Goal: Task Accomplishment & Management: Use online tool/utility

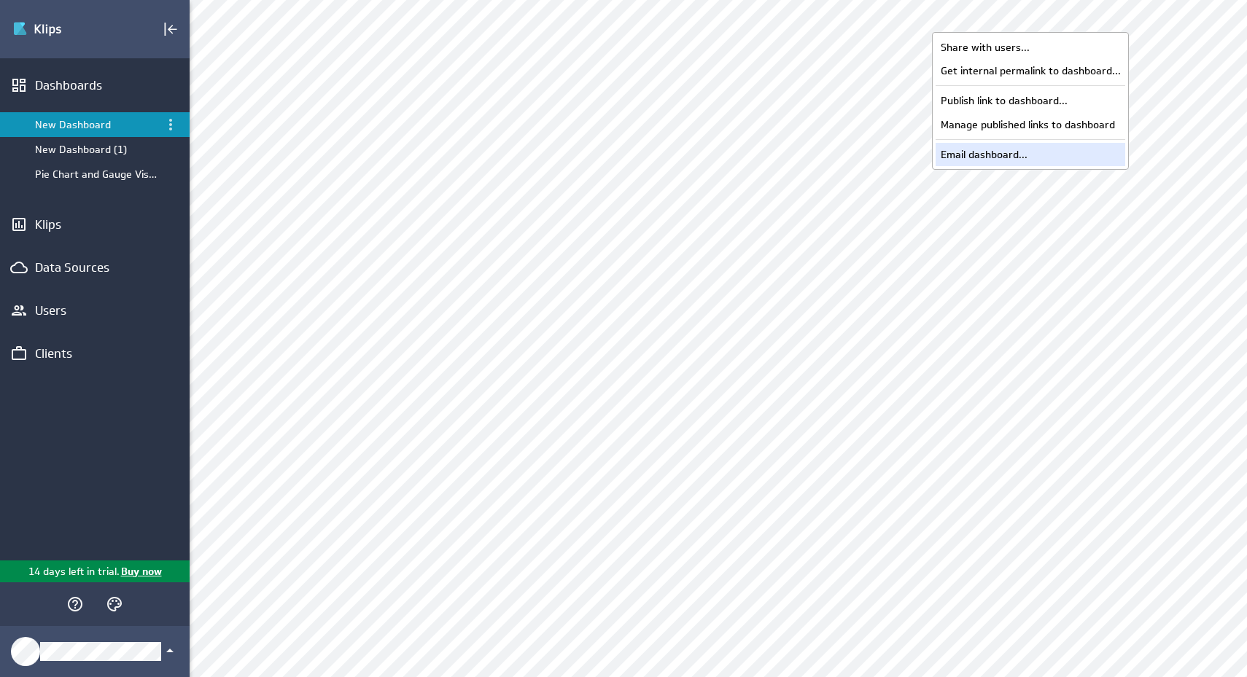
click at [1069, 148] on div "Email dashboard..." at bounding box center [1030, 154] width 190 height 23
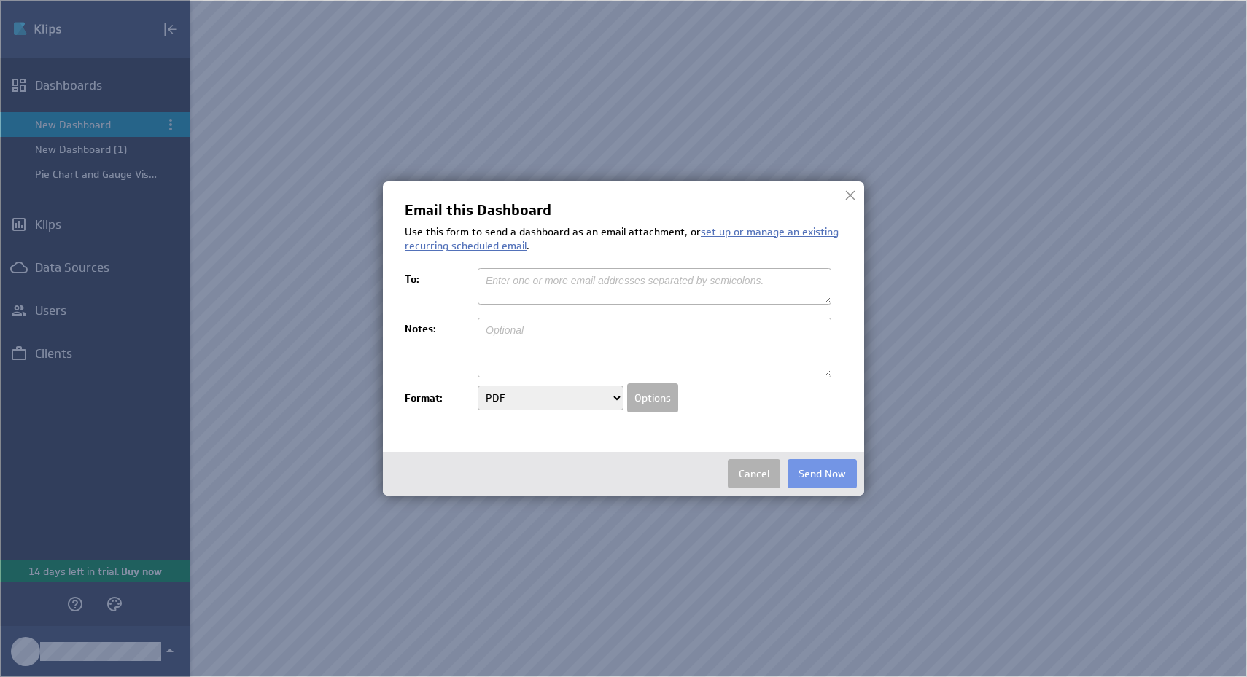
click at [630, 277] on textarea at bounding box center [655, 286] width 354 height 36
type textarea "sams@aamerch.com"
click at [607, 401] on select "PDF Image" at bounding box center [551, 398] width 146 height 25
click at [833, 470] on button "Send Now" at bounding box center [821, 473] width 69 height 29
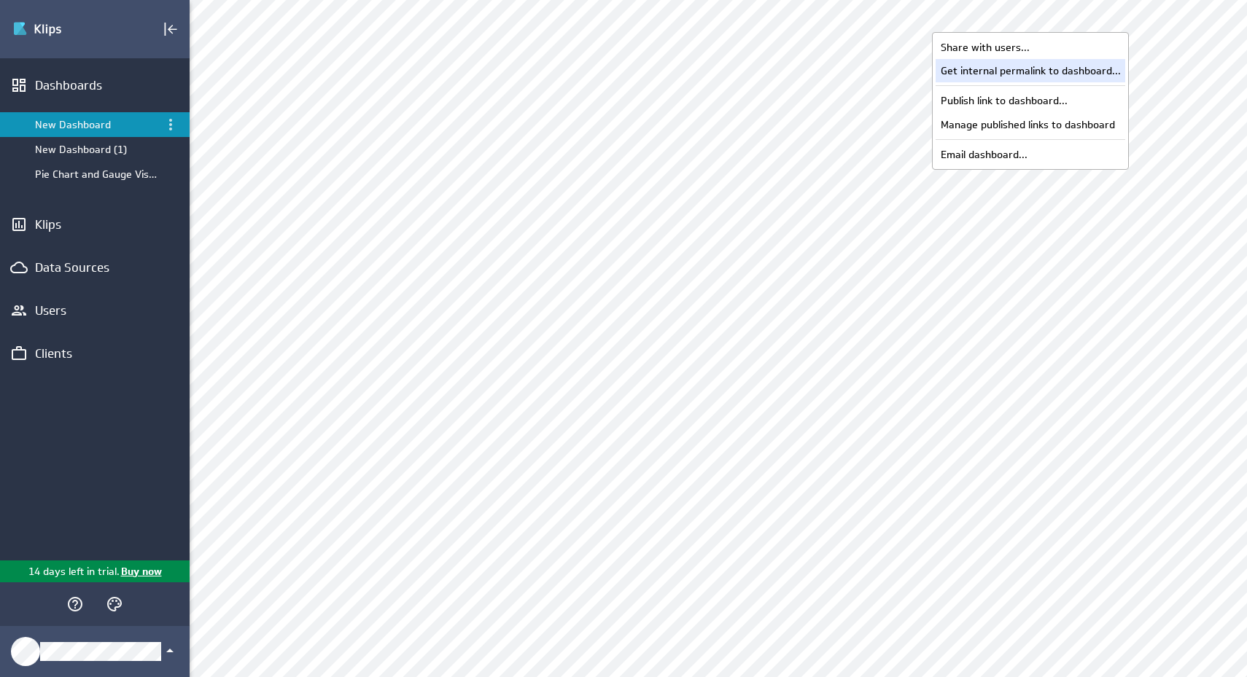
click at [1060, 74] on div "Get internal permalink to dashboard..." at bounding box center [1030, 70] width 190 height 23
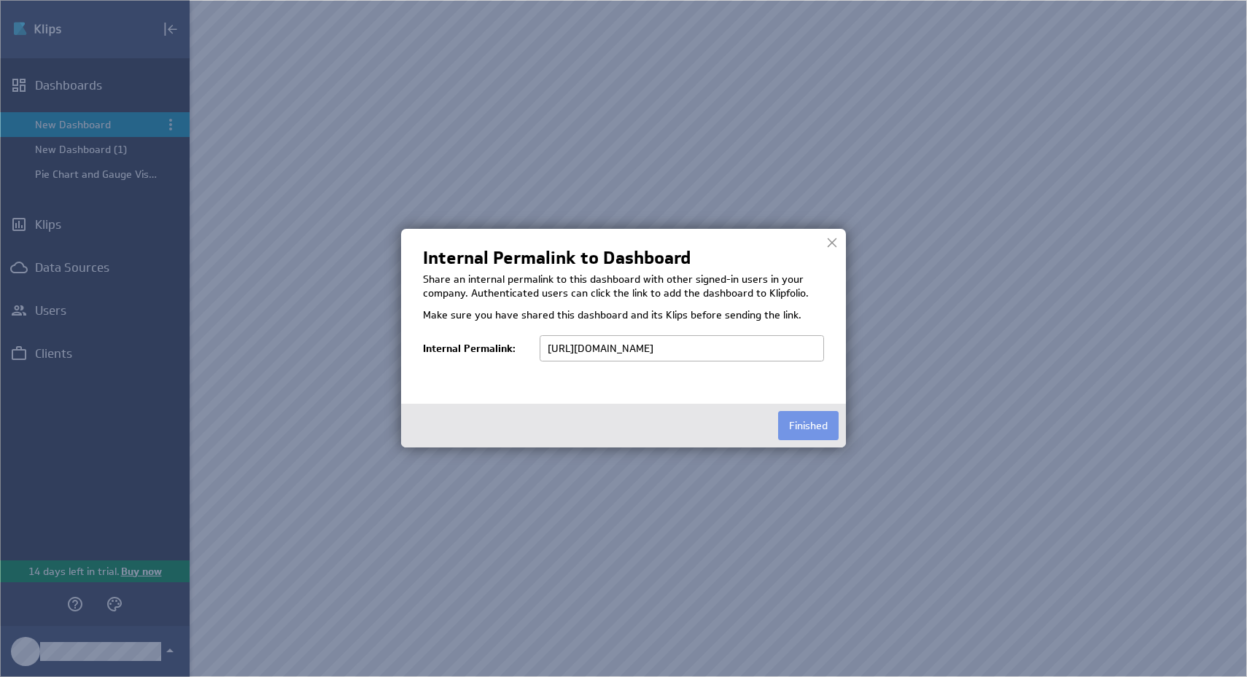
click at [934, 296] on img at bounding box center [623, 338] width 1247 height 677
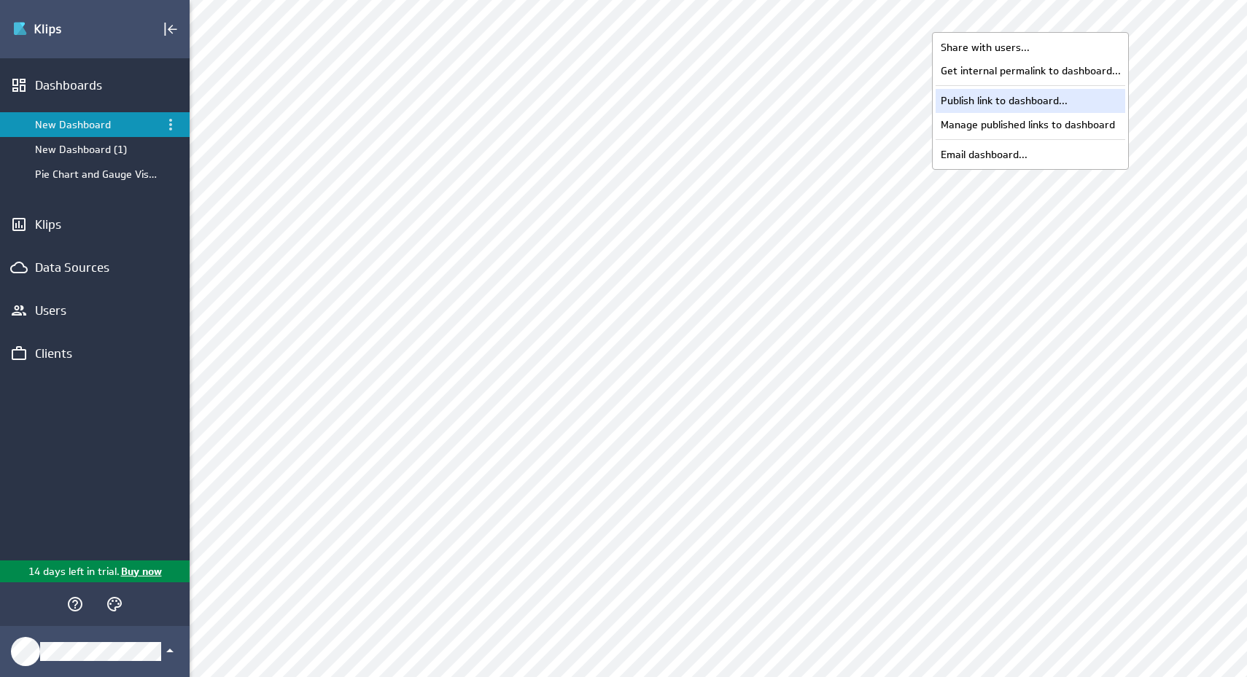
click at [1075, 95] on div "Publish link to dashboard..." at bounding box center [1030, 100] width 190 height 23
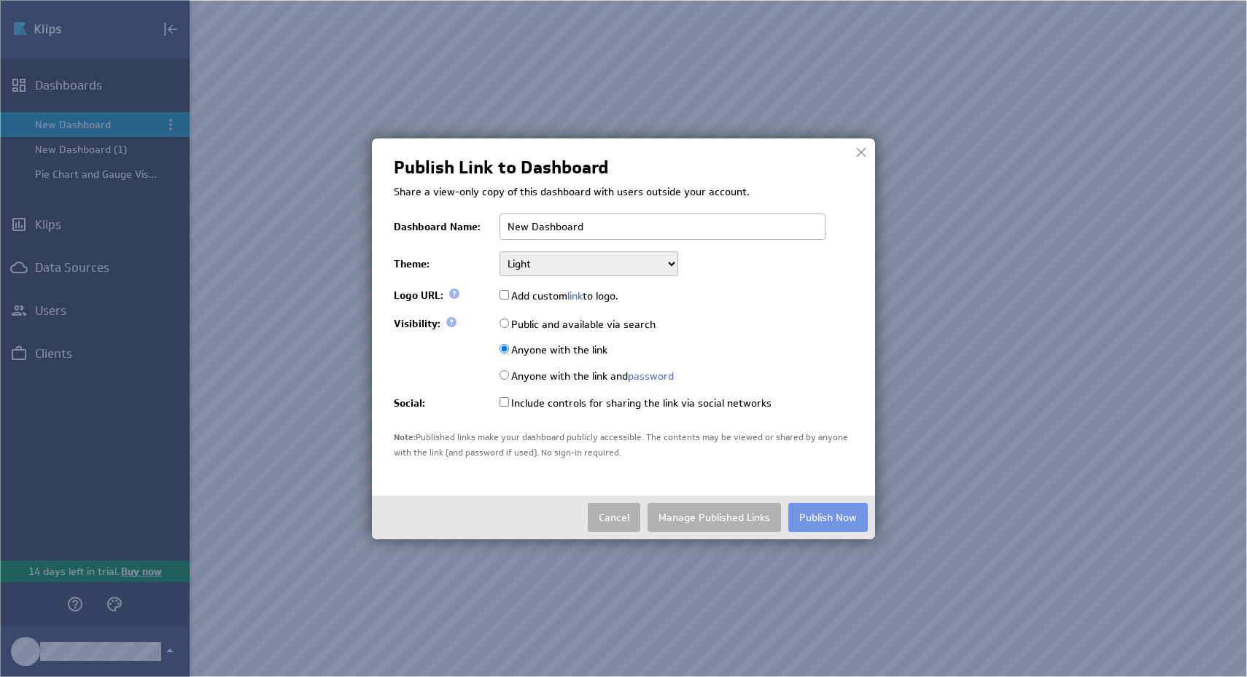
click at [685, 231] on input "New Dashboard" at bounding box center [662, 227] width 326 height 26
type input "Test"
click at [654, 261] on select "Light Dark" at bounding box center [588, 264] width 179 height 25
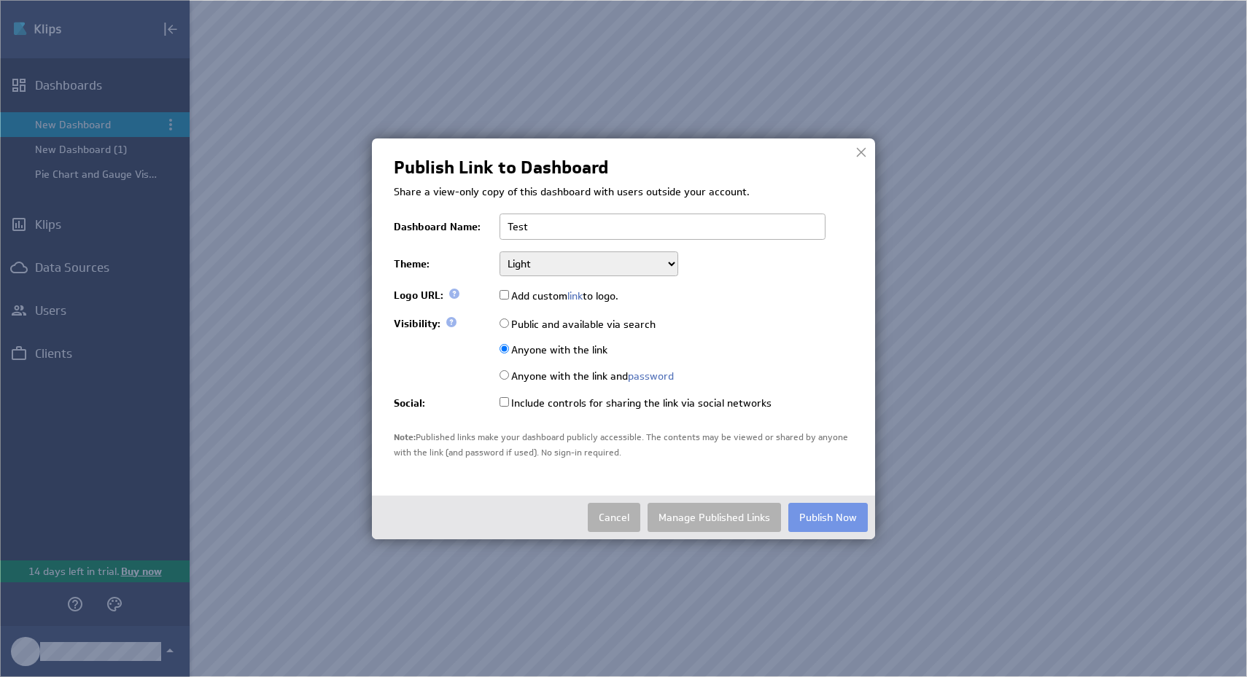
click at [605, 375] on label "Anyone with the link and password" at bounding box center [586, 376] width 174 height 13
click at [509, 375] on input "Anyone with the link and password" at bounding box center [503, 374] width 9 height 9
radio input "true"
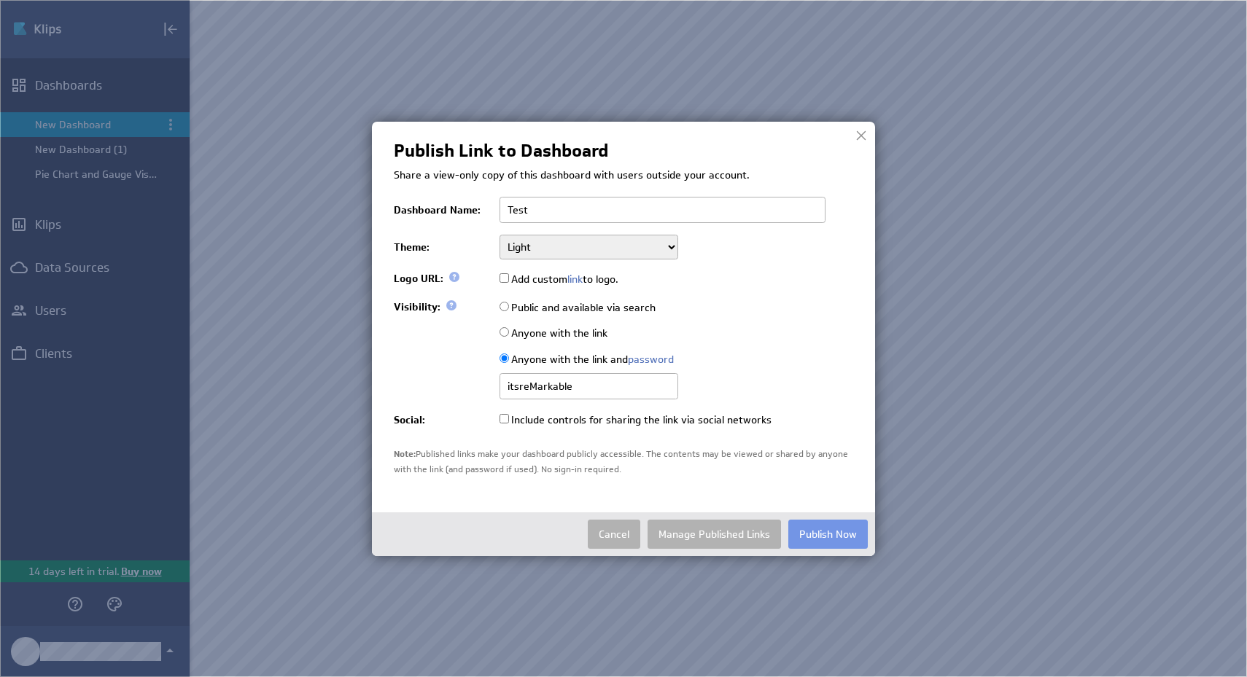
type input "itsreMarkable"
click at [599, 423] on label "Include controls for sharing the link via social networks" at bounding box center [635, 419] width 272 height 13
click at [509, 423] on input "Include controls for sharing the link via social networks" at bounding box center [503, 418] width 9 height 9
click at [598, 423] on label "Include controls for sharing the link via social networks" at bounding box center [635, 419] width 272 height 13
click at [509, 423] on input "Include controls for sharing the link via social networks" at bounding box center [503, 418] width 9 height 9
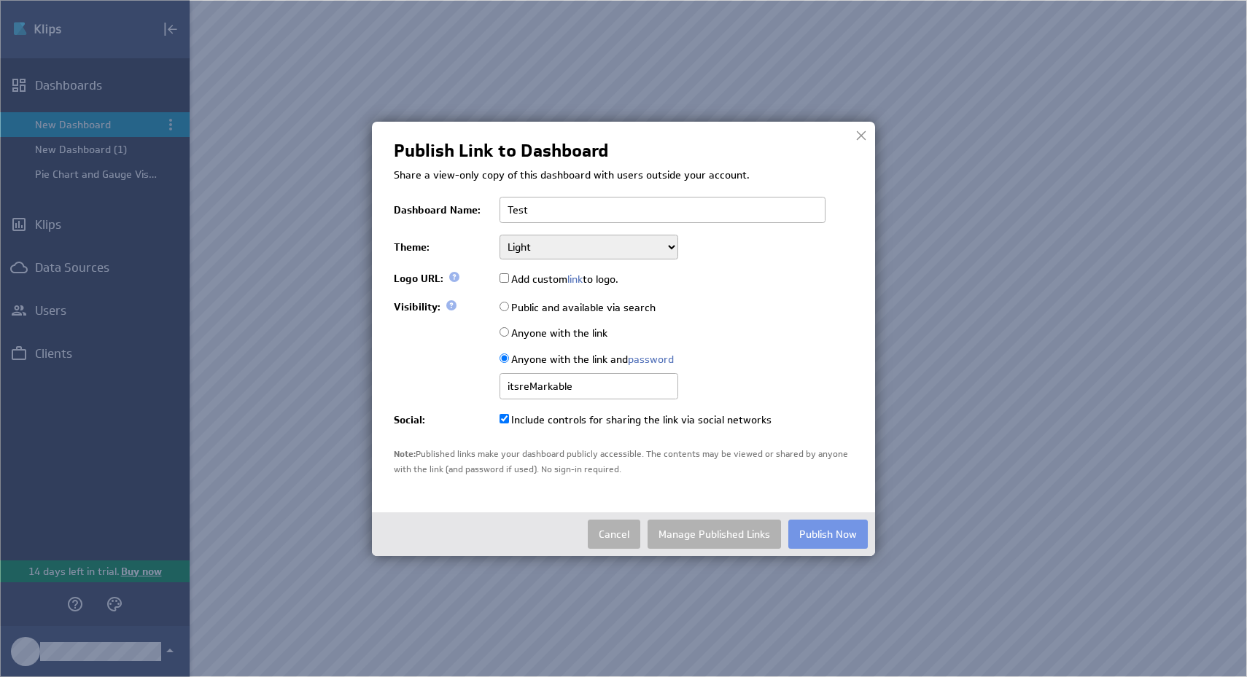
checkbox input "false"
click at [838, 542] on button "Publish Now" at bounding box center [827, 534] width 79 height 29
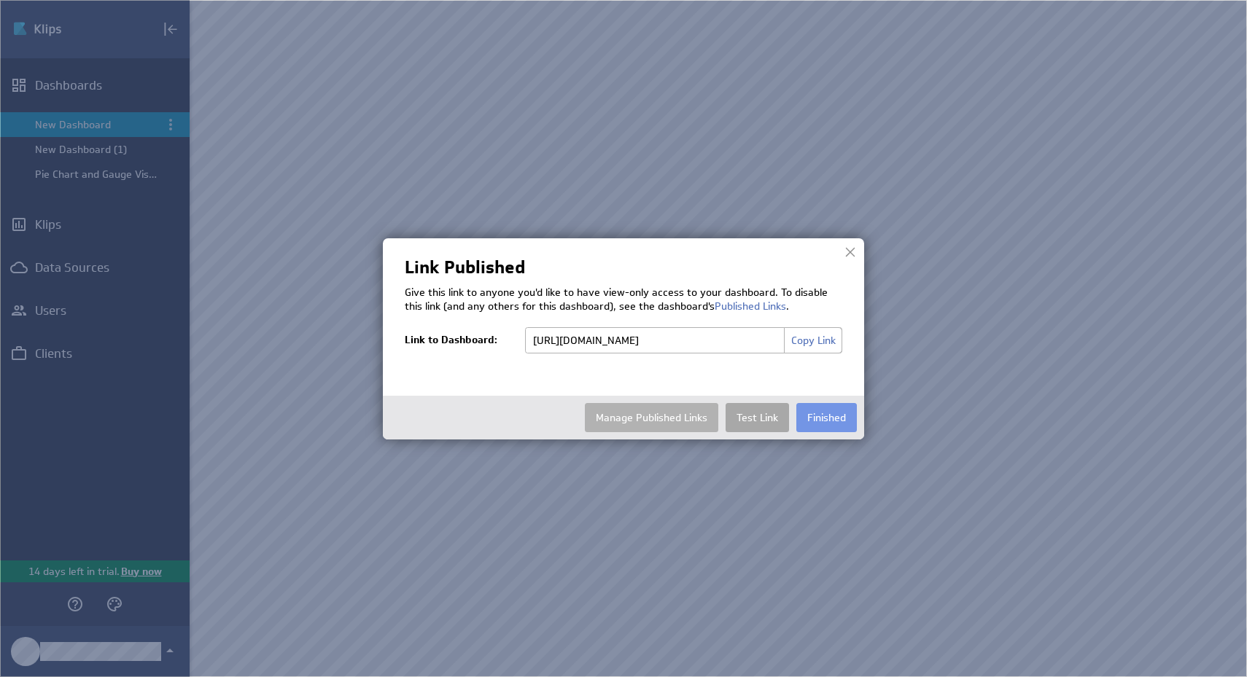
click at [755, 419] on link "Test Link" at bounding box center [756, 417] width 63 height 29
click at [806, 335] on button "Copy Link" at bounding box center [813, 340] width 58 height 26
click at [850, 252] on div at bounding box center [850, 252] width 22 height 22
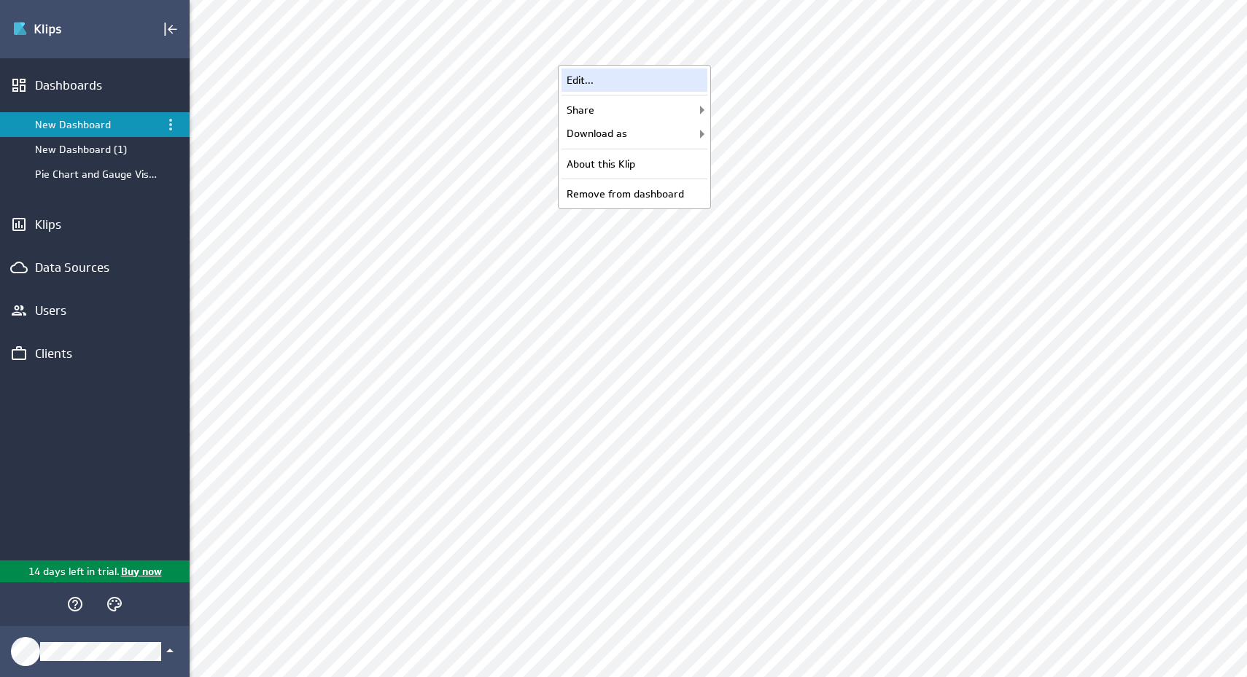
click at [665, 80] on div "Edit..." at bounding box center [634, 80] width 146 height 23
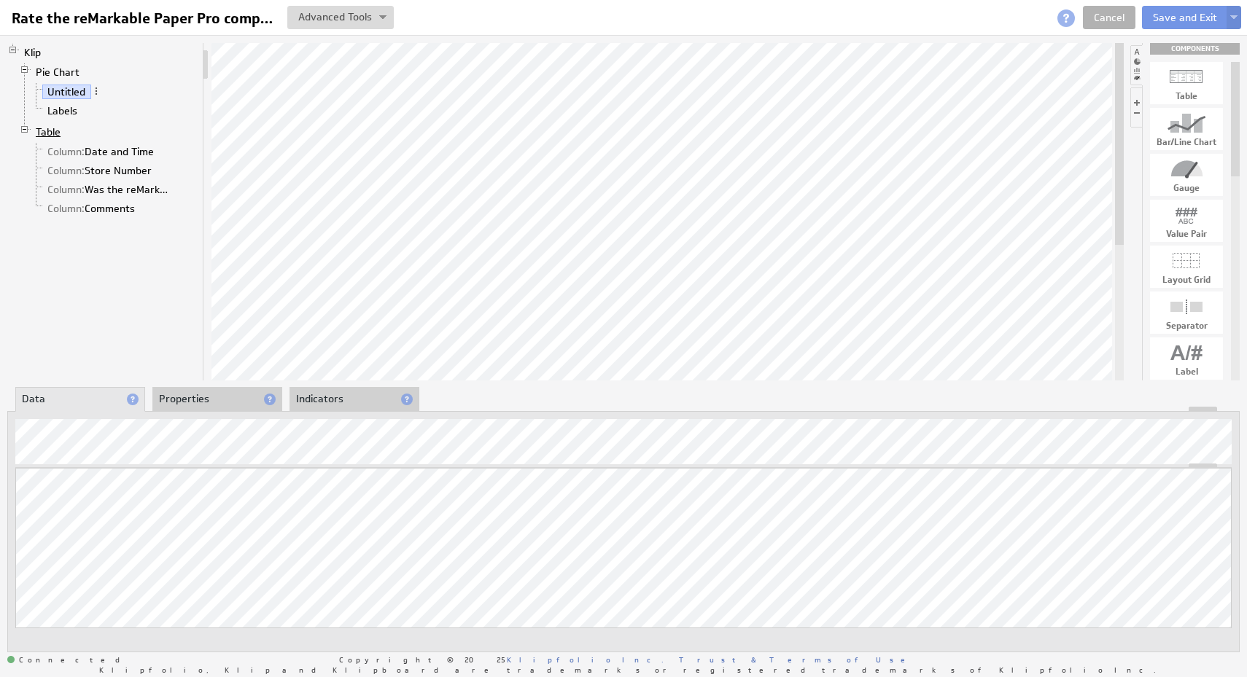
click at [52, 133] on link "Table" at bounding box center [49, 132] width 36 height 15
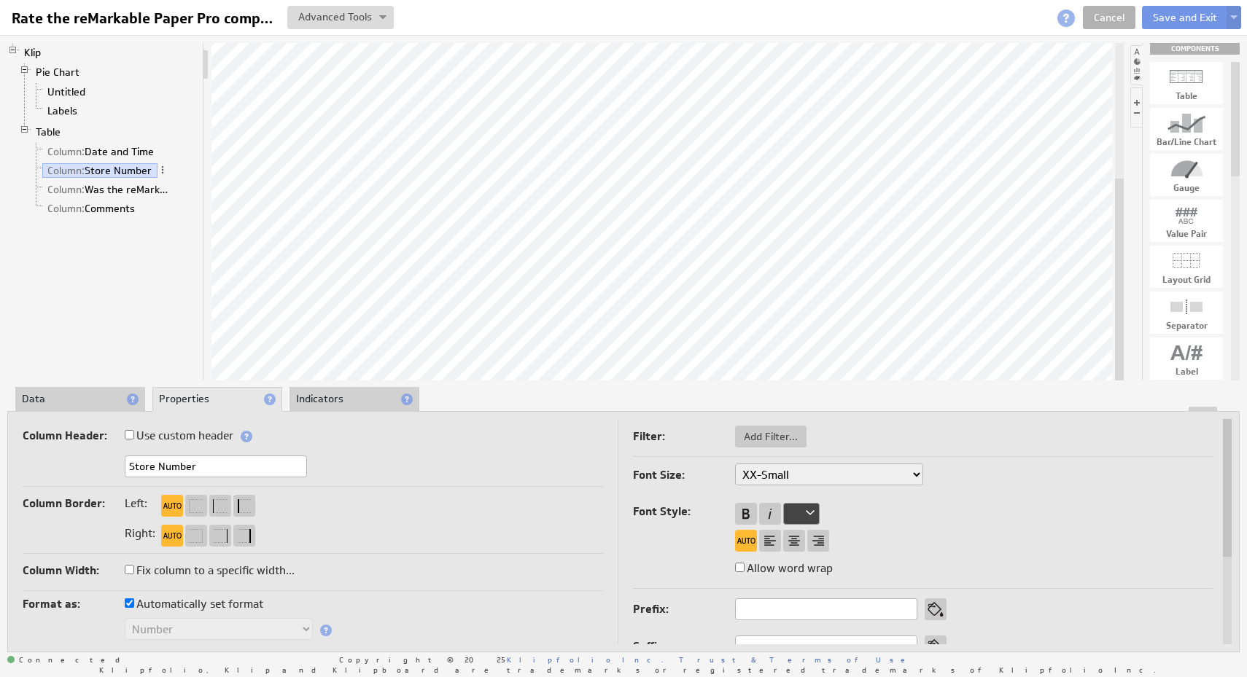
click at [265, 571] on label "Fix column to a specific width..." at bounding box center [210, 571] width 170 height 20
click at [134, 571] on input "Fix column to a specific width..." at bounding box center [129, 569] width 9 height 9
checkbox input "true"
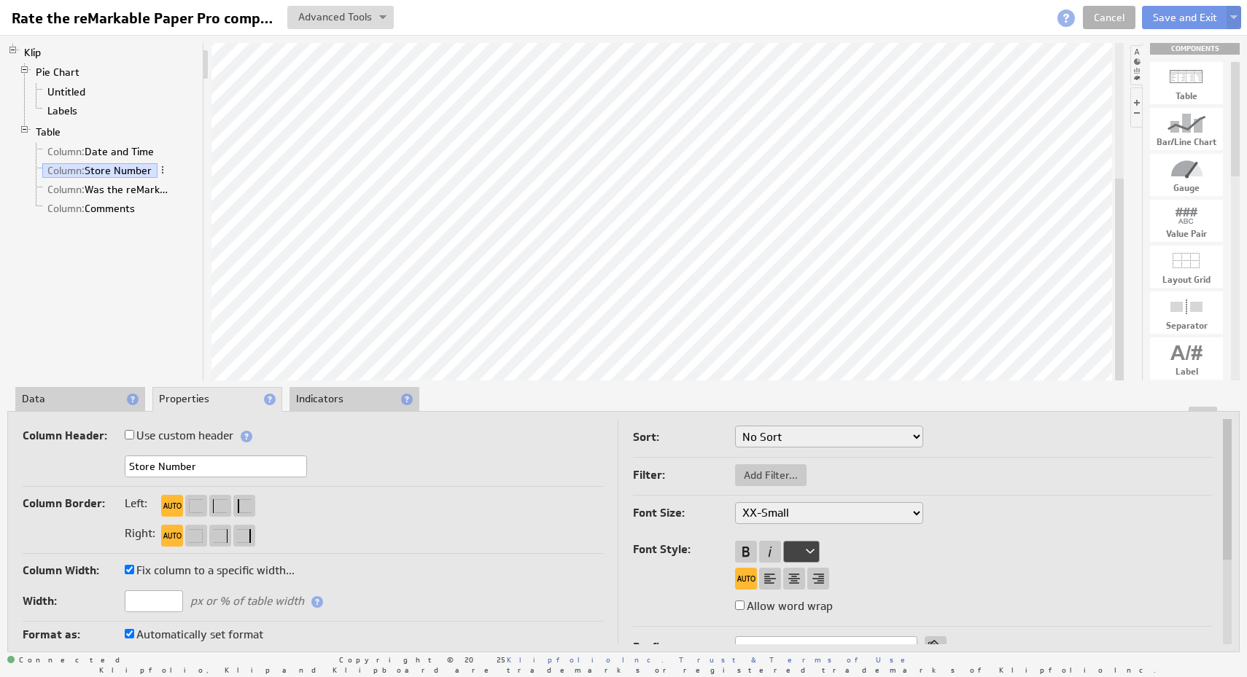
click at [158, 607] on input "text" at bounding box center [154, 602] width 58 height 22
type input "1"
type input "2"
type input "1"
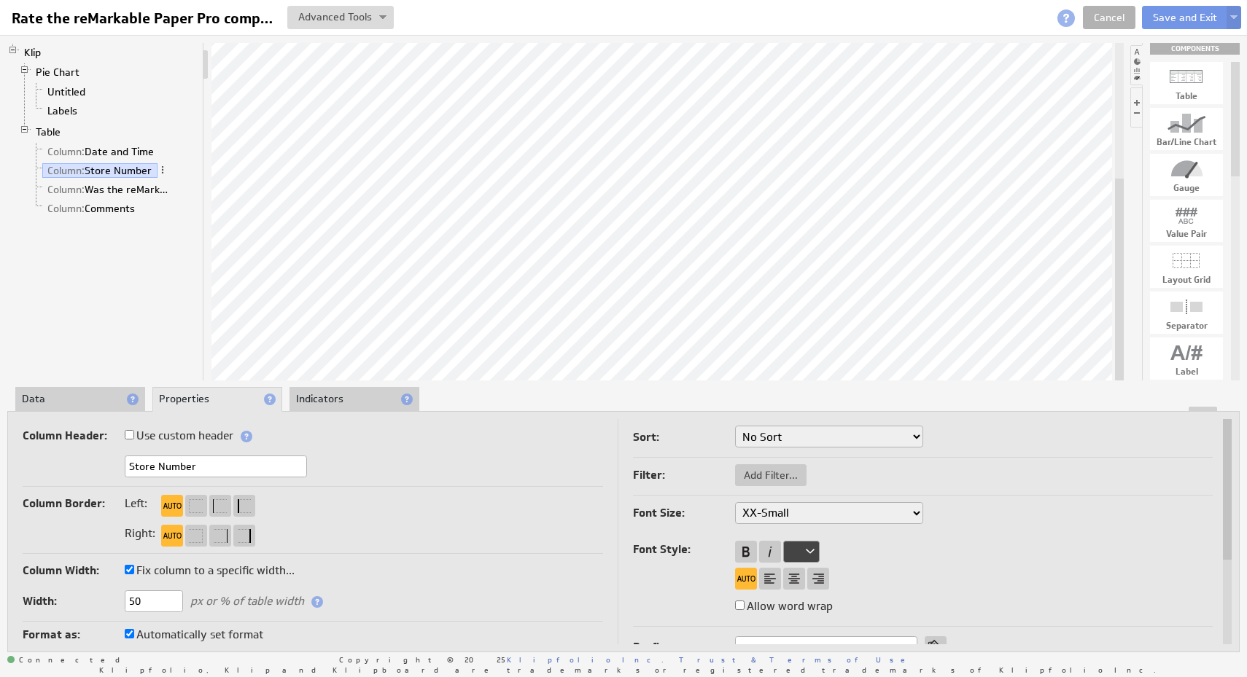
type input "5"
type input "8"
type input "100"
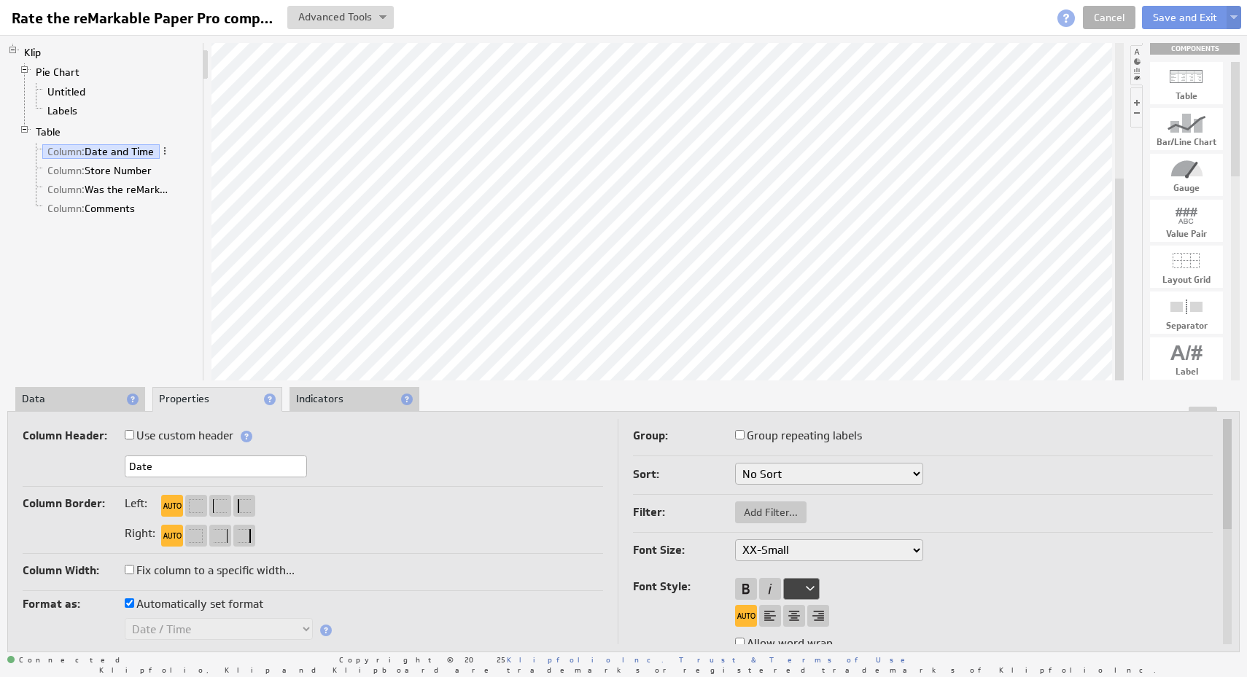
click at [255, 573] on label "Fix column to a specific width..." at bounding box center [210, 571] width 170 height 20
click at [134, 573] on input "Fix column to a specific width..." at bounding box center [129, 569] width 9 height 9
checkbox input "true"
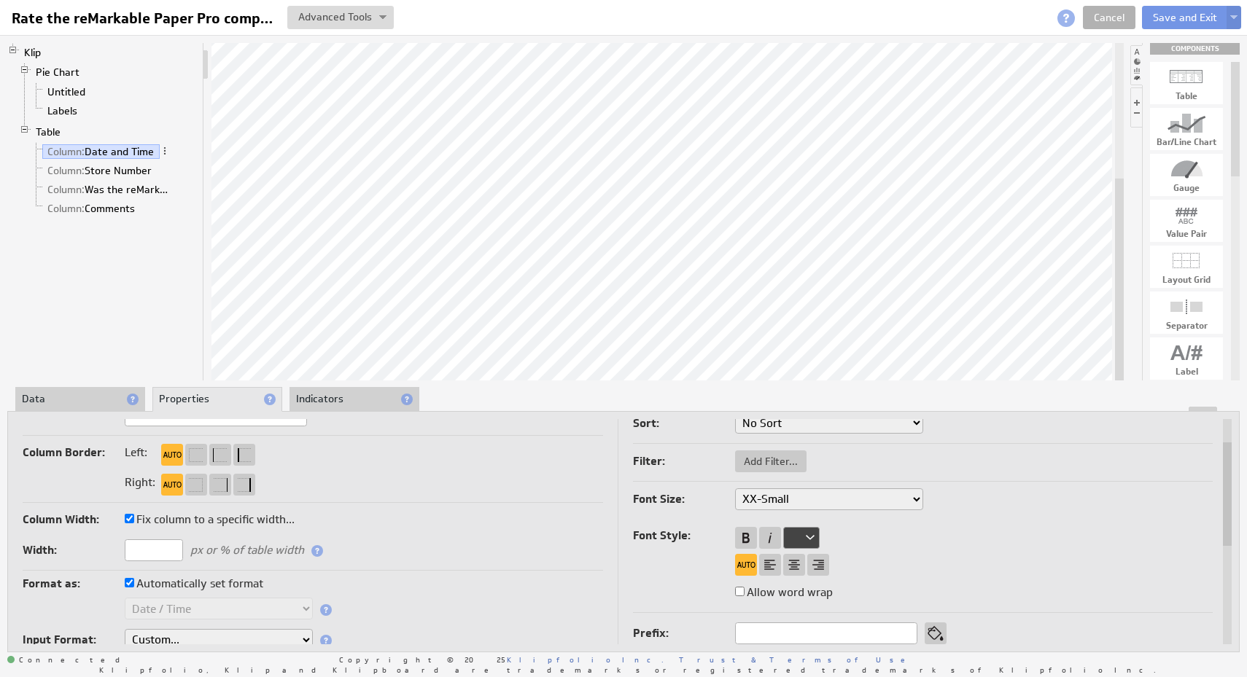
click at [158, 554] on input "text" at bounding box center [154, 551] width 58 height 22
type input "2"
type input "100"
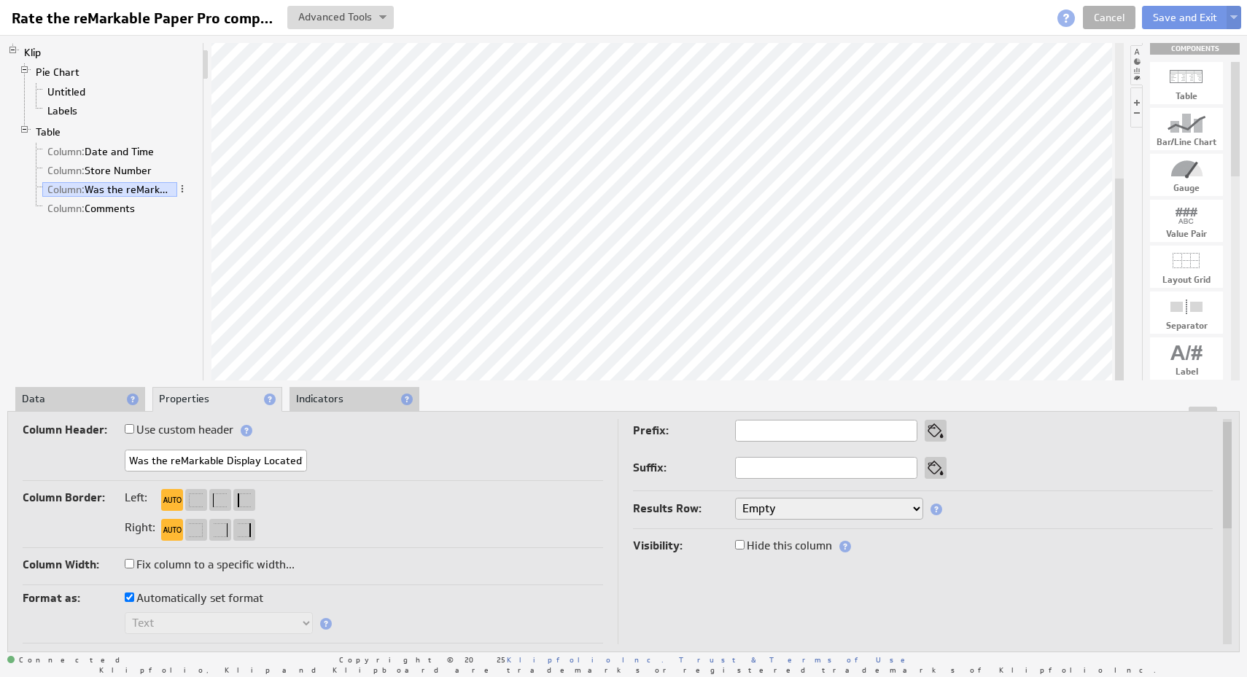
click at [254, 559] on label "Fix column to a specific width..." at bounding box center [210, 565] width 170 height 20
click at [134, 559] on input "Fix column to a specific width..." at bounding box center [129, 563] width 9 height 9
checkbox input "true"
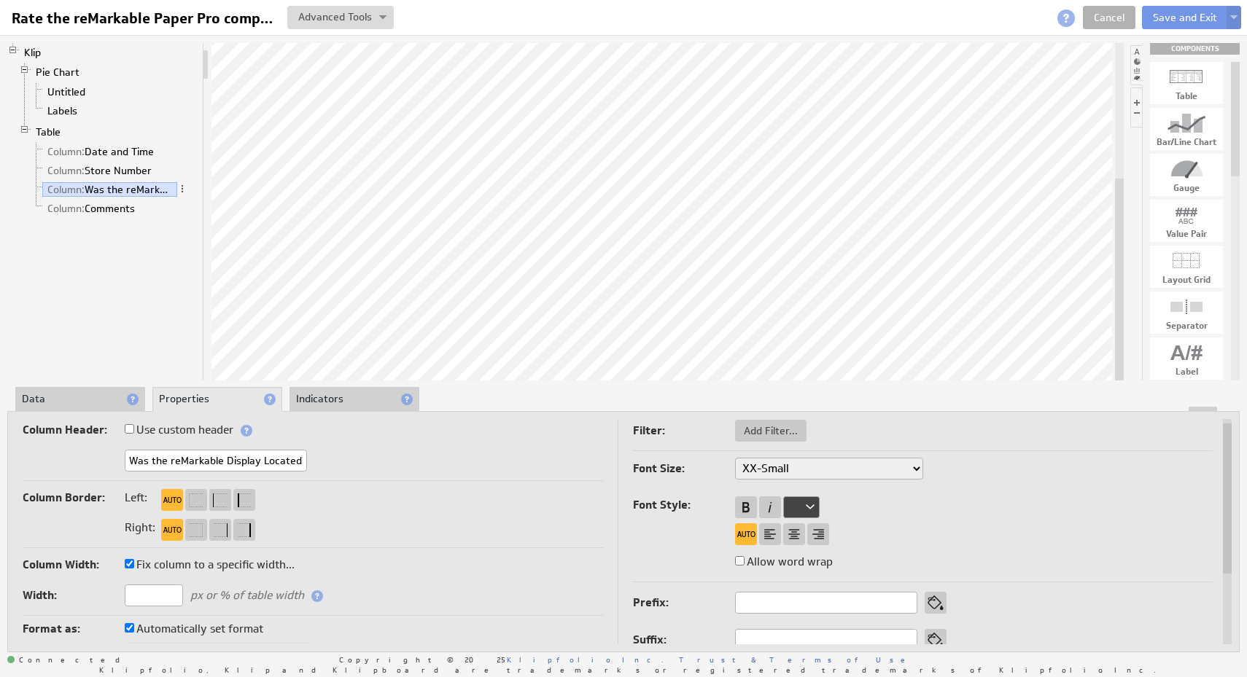
click at [172, 594] on input "text" at bounding box center [154, 596] width 58 height 22
type input "2"
type input "3"
type input "4"
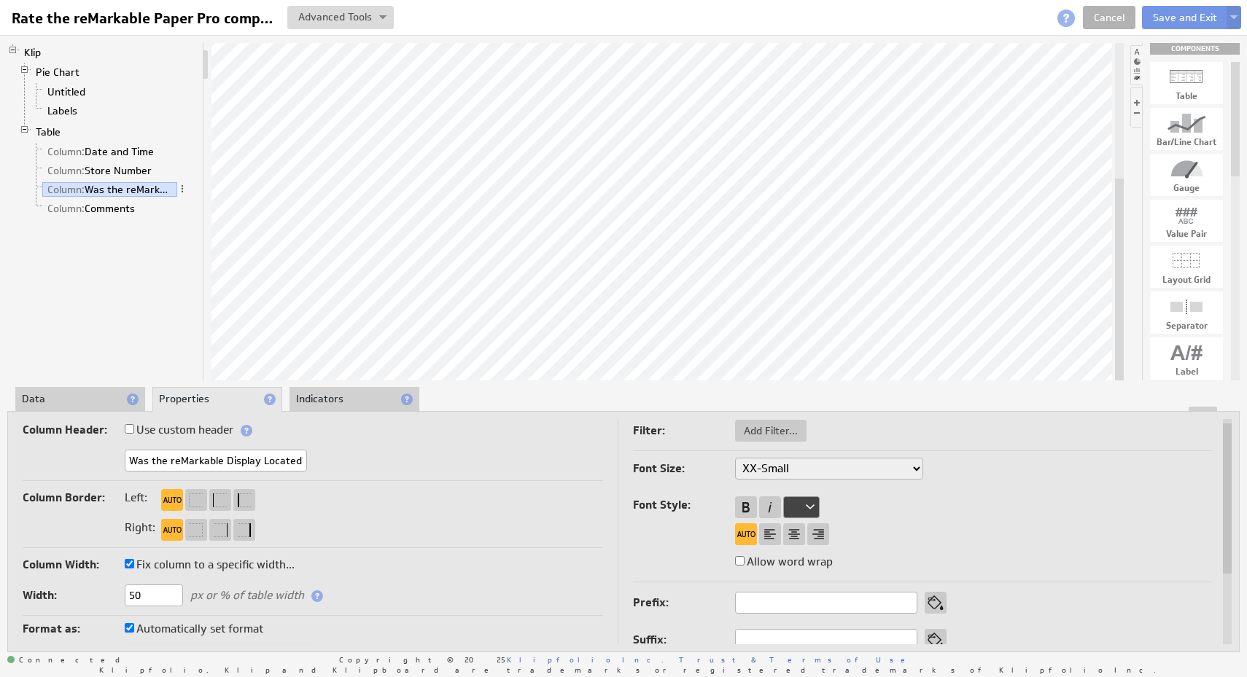
type input "5"
type input "450"
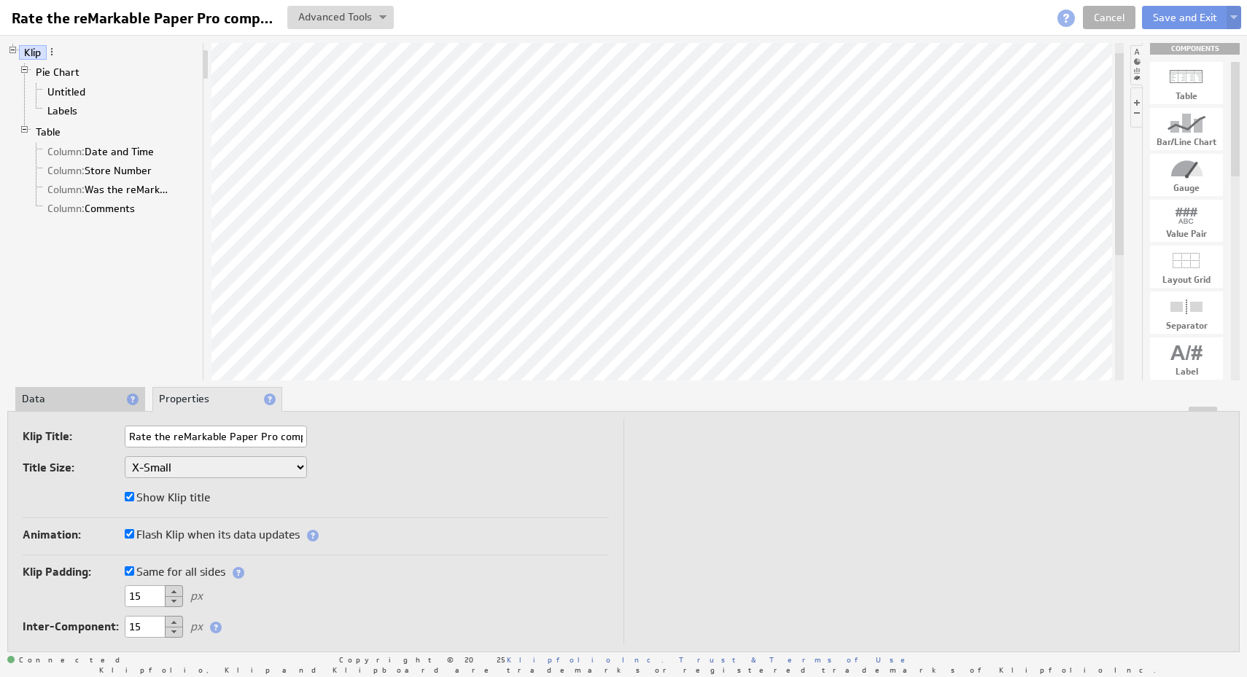
scroll to position [0, 24]
click at [74, 114] on link "Labels" at bounding box center [62, 111] width 41 height 15
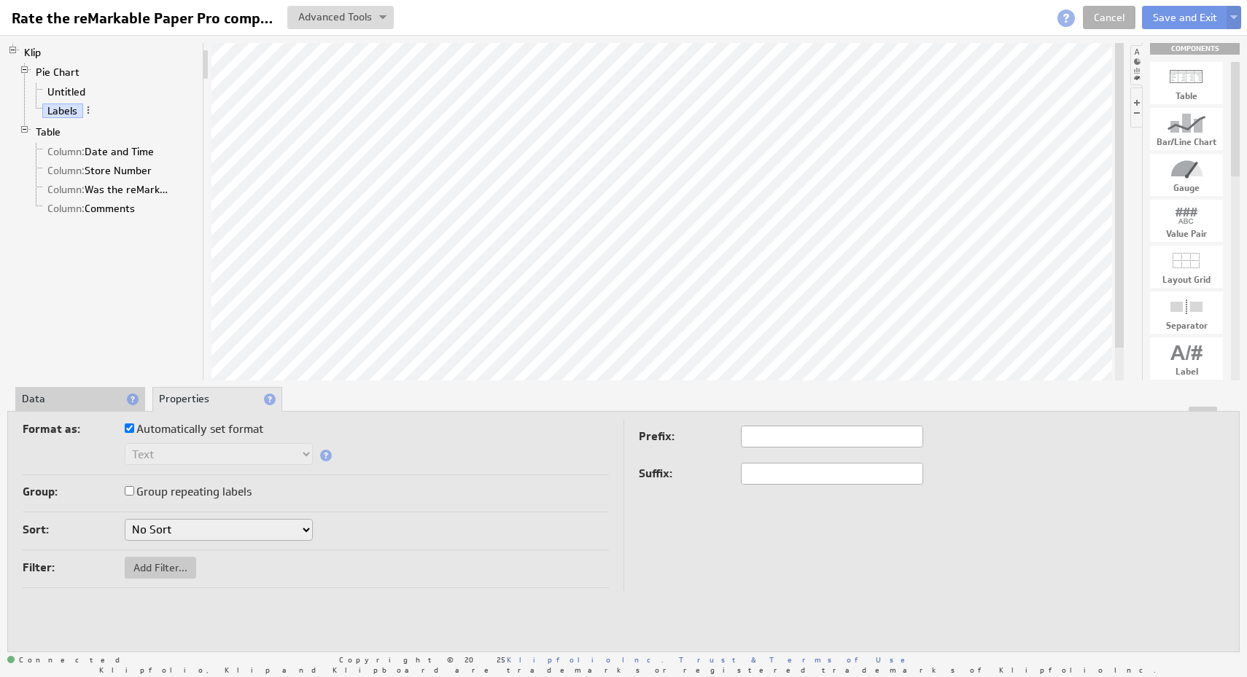
click at [77, 403] on li "Data" at bounding box center [80, 399] width 130 height 25
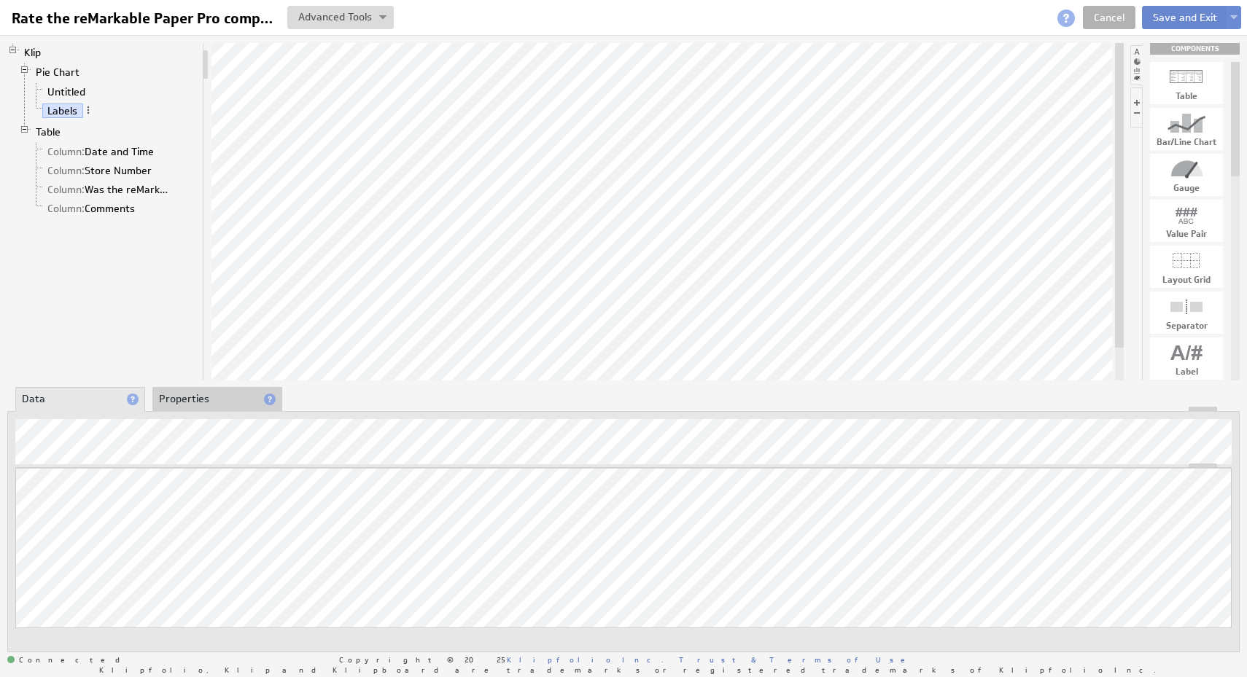
click at [1157, 20] on button "Save and Exit" at bounding box center [1185, 17] width 86 height 23
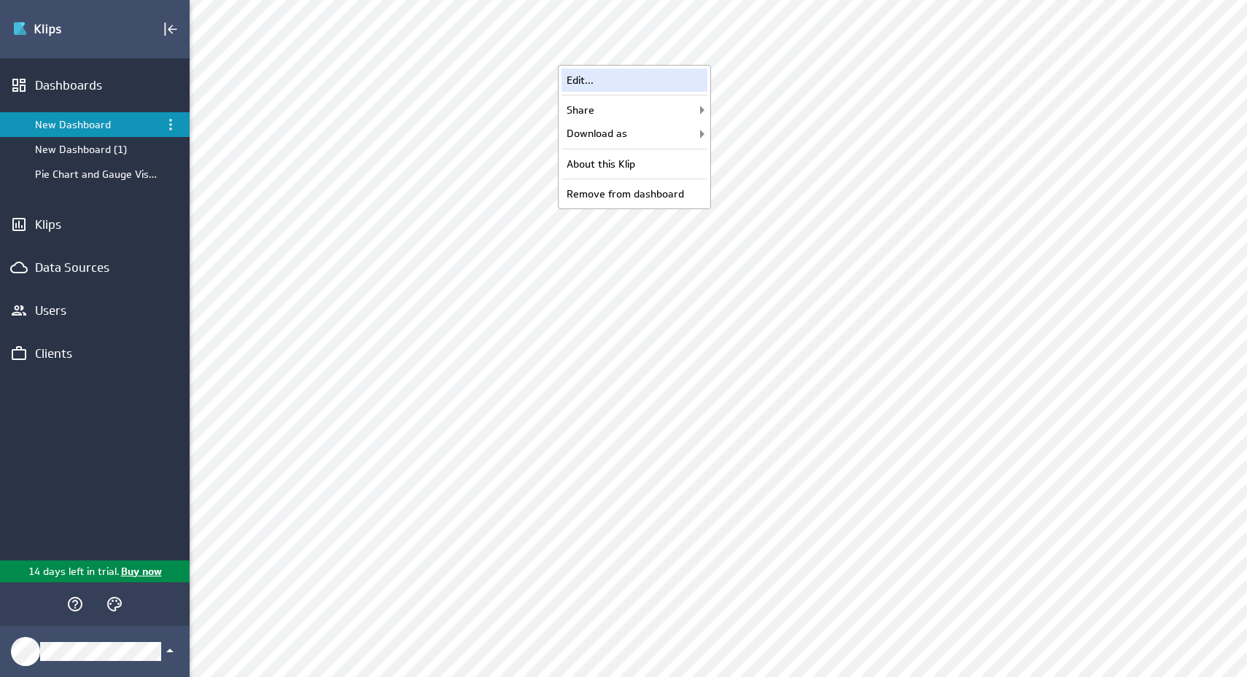
click at [686, 77] on div "Edit..." at bounding box center [634, 80] width 146 height 23
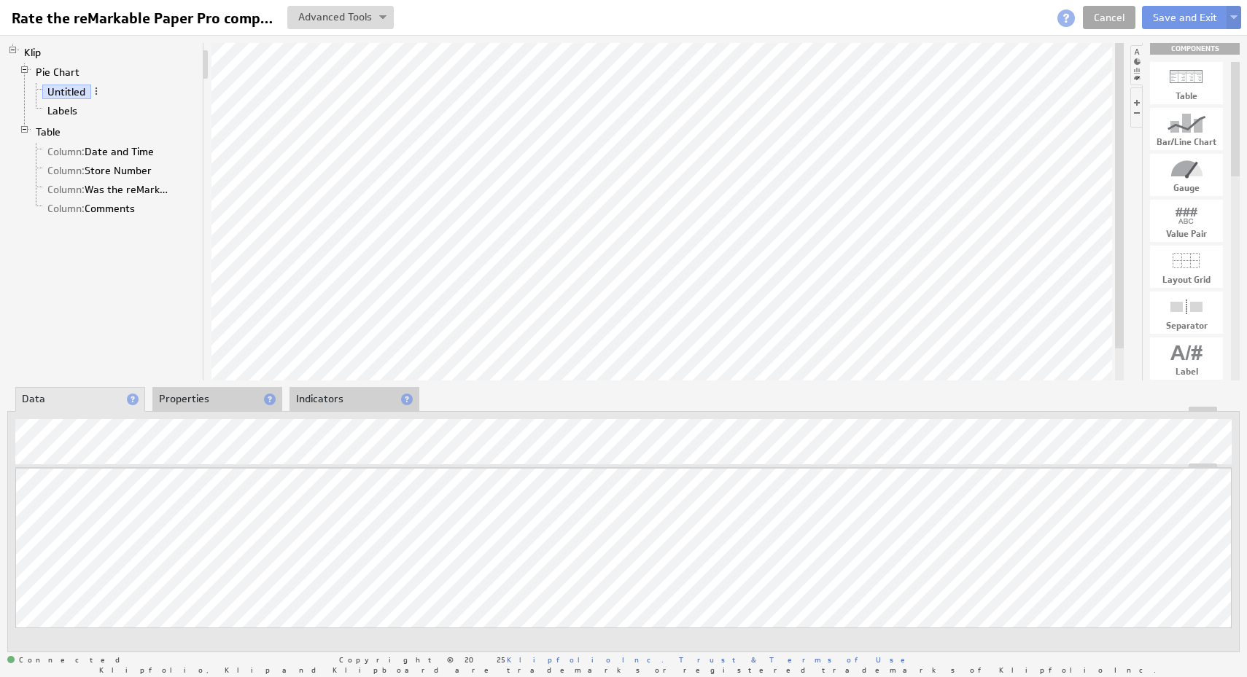
click at [1112, 18] on link "Cancel" at bounding box center [1109, 17] width 52 height 23
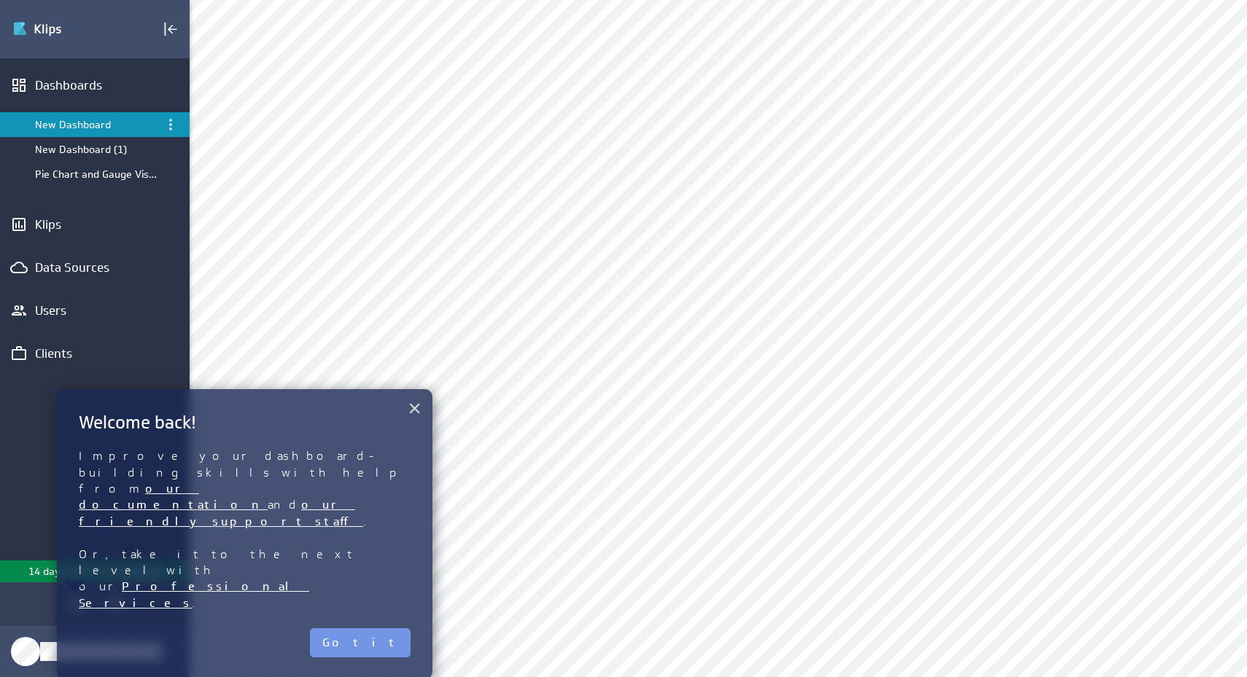
click at [417, 405] on button "×" at bounding box center [415, 408] width 14 height 29
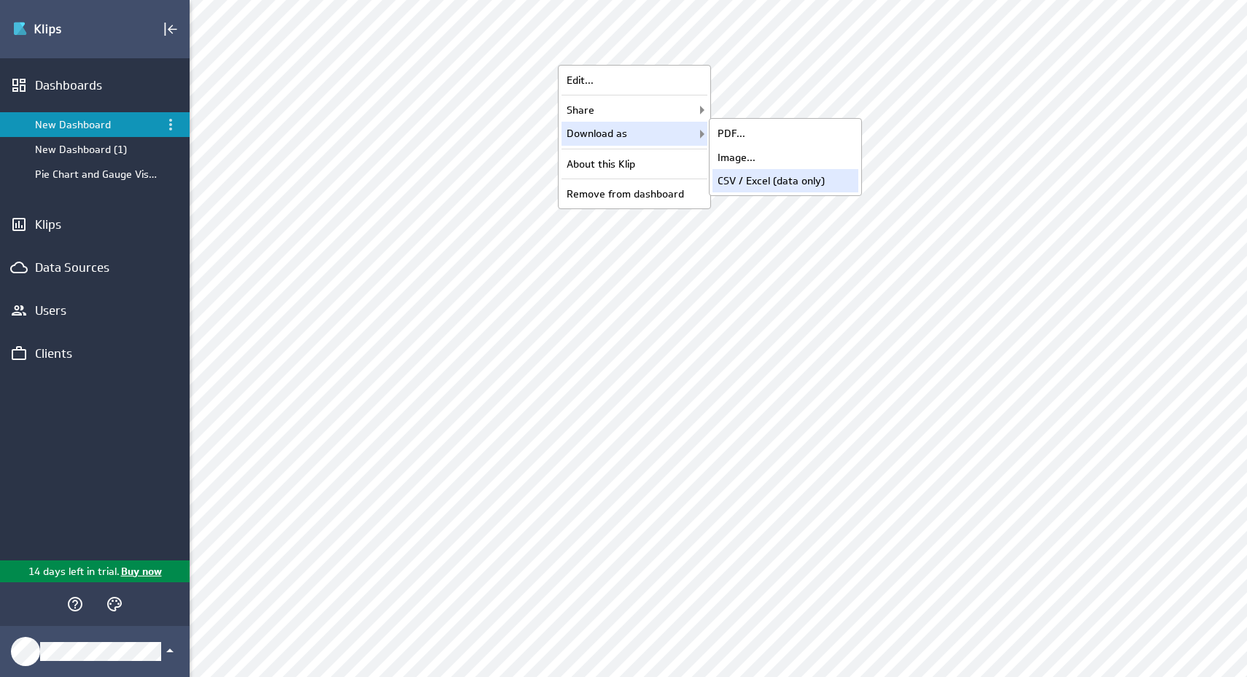
click at [753, 177] on div "CSV / Excel (data only)" at bounding box center [785, 180] width 146 height 23
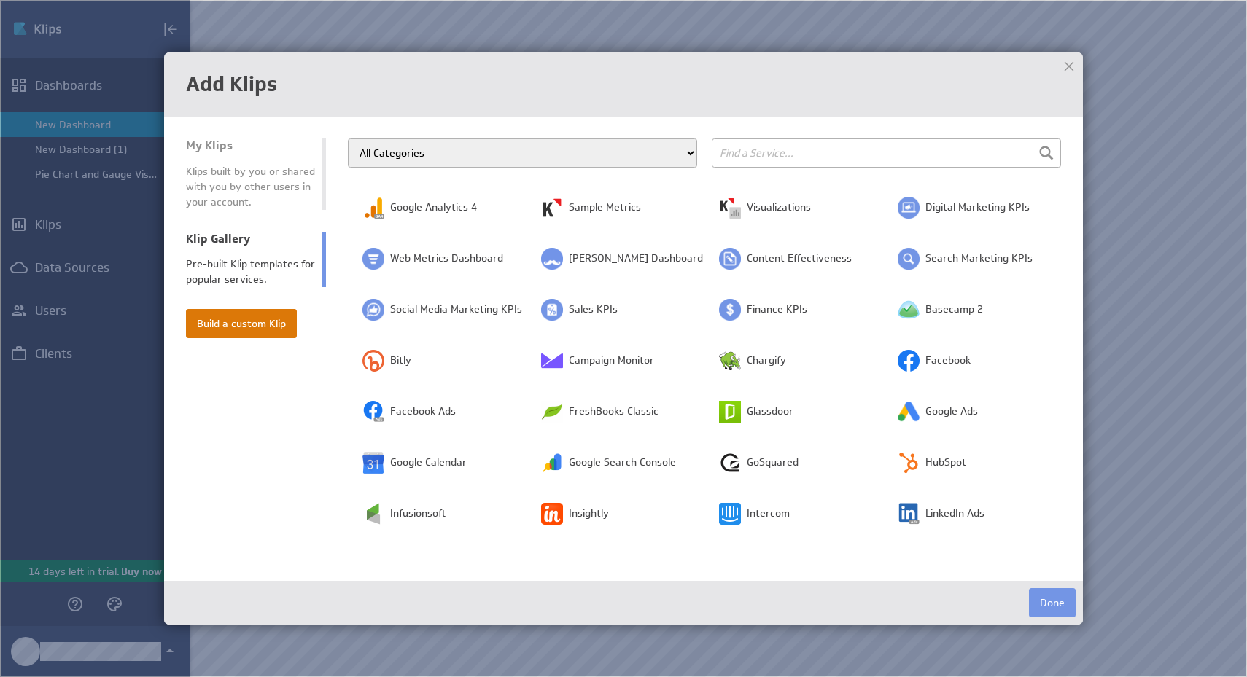
click at [262, 322] on button "Build a custom Klip" at bounding box center [241, 323] width 111 height 29
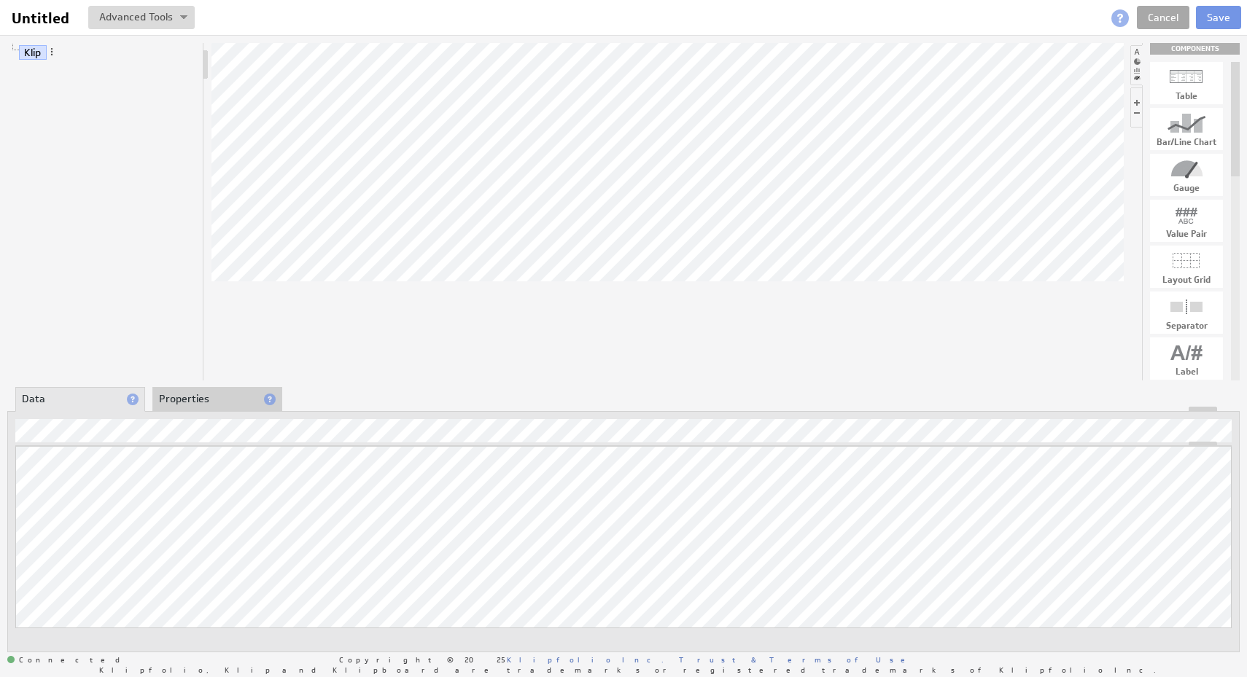
click at [1161, 9] on link "Cancel" at bounding box center [1163, 17] width 52 height 23
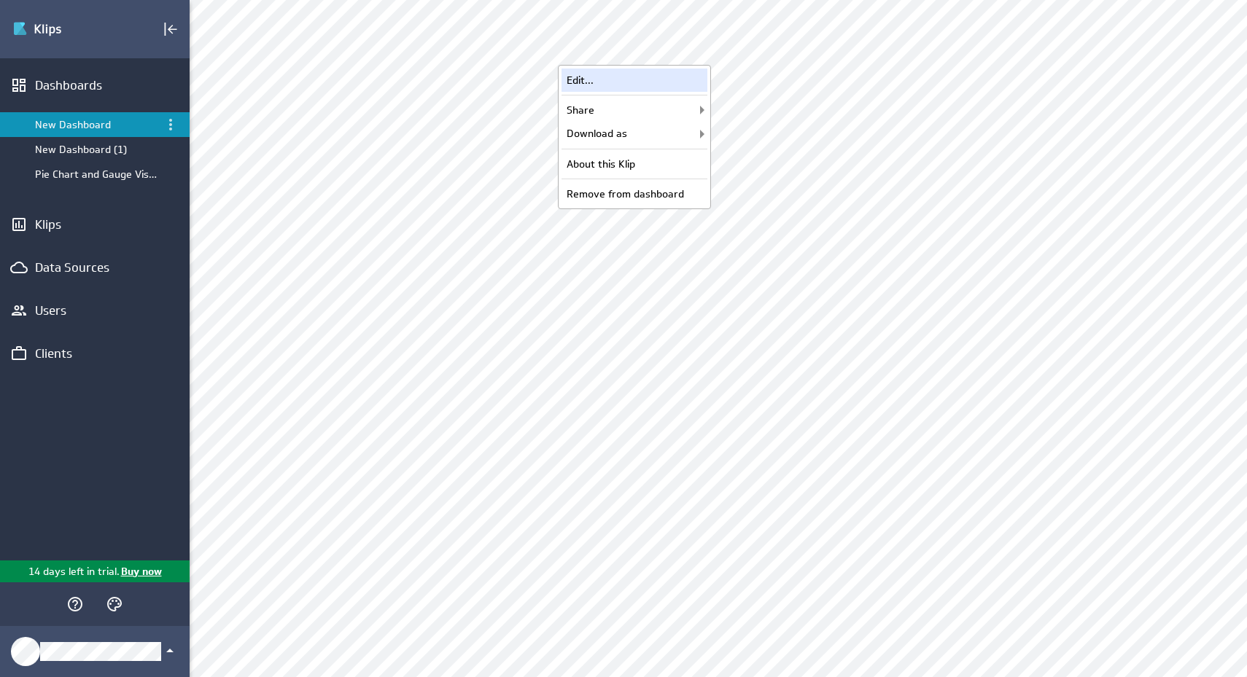
click at [676, 82] on div "Edit..." at bounding box center [634, 80] width 146 height 23
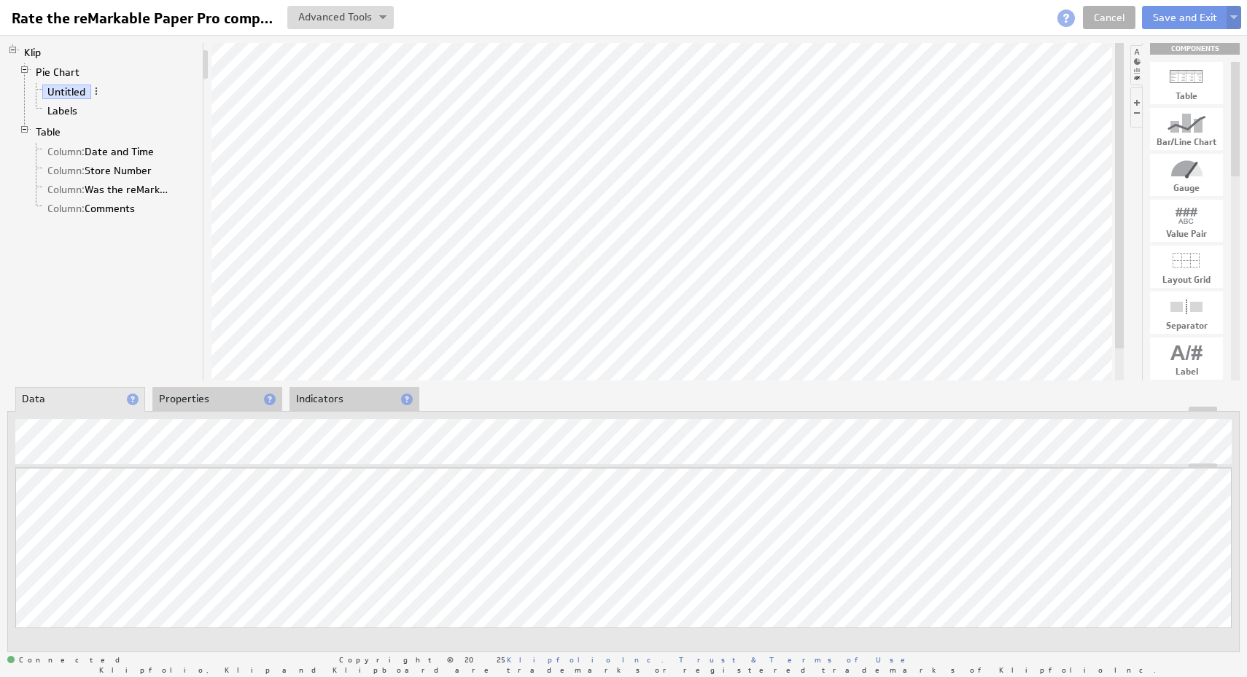
click at [1230, 21] on button at bounding box center [1233, 17] width 15 height 23
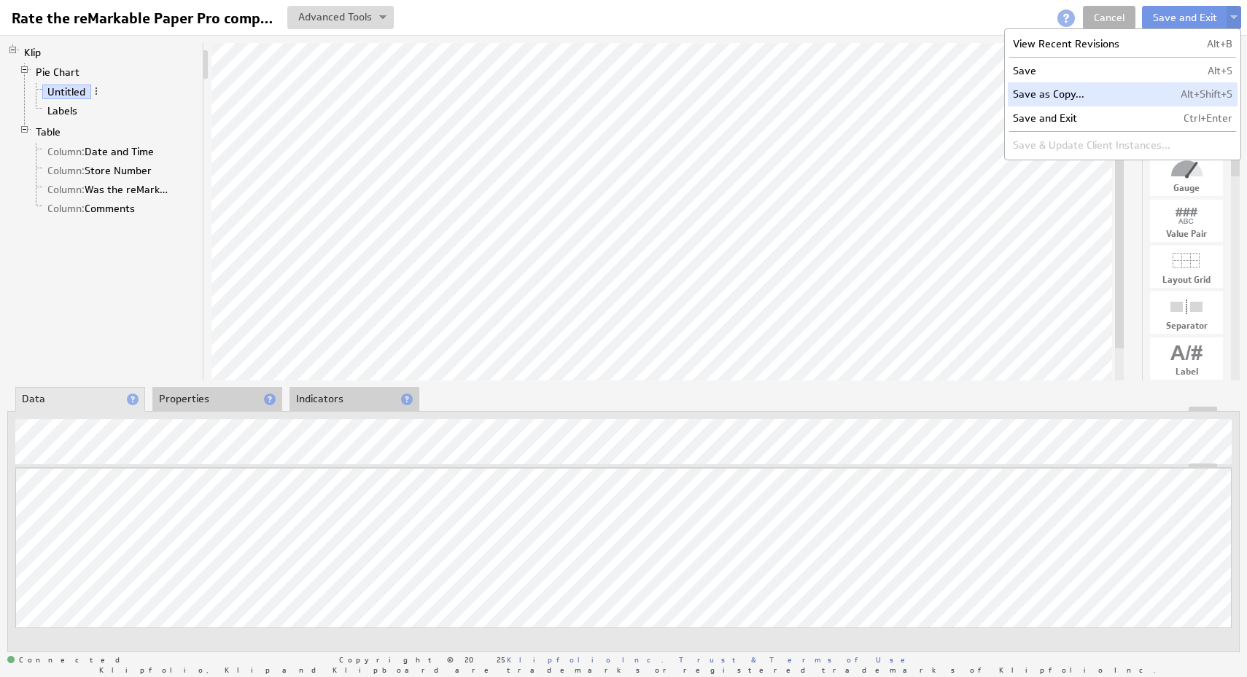
click at [1134, 87] on td "Save as Copy..." at bounding box center [1092, 93] width 168 height 23
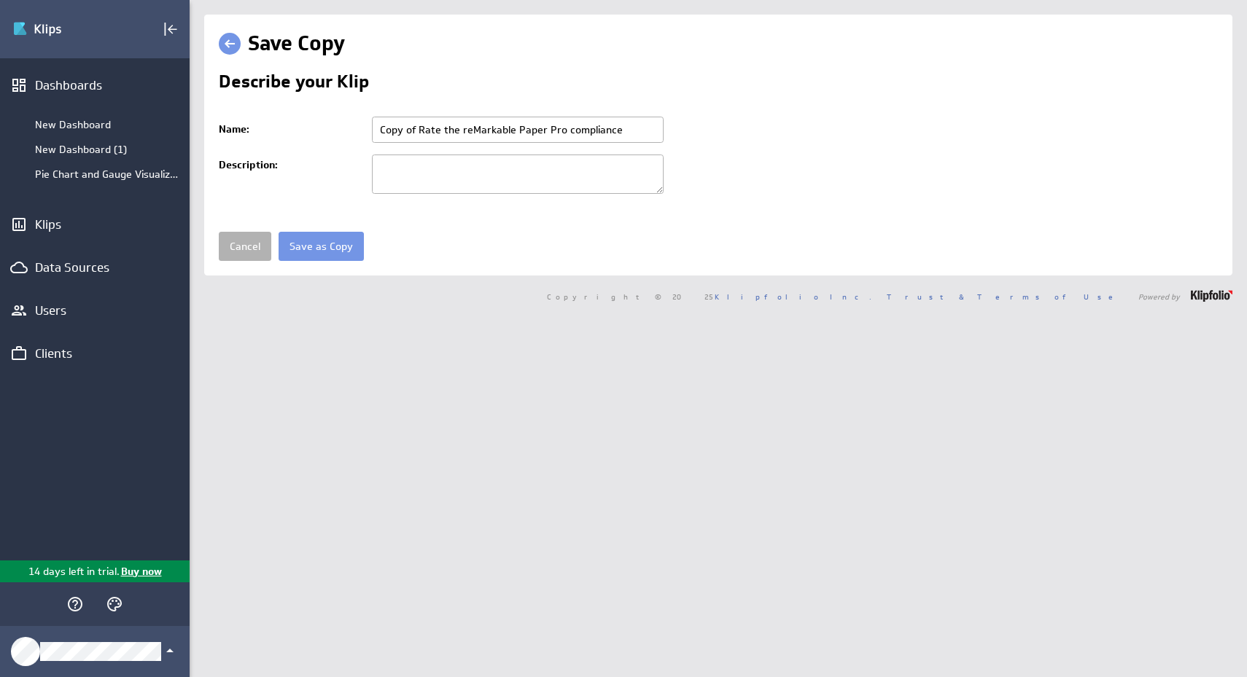
click at [615, 134] on input "Copy of Rate the reMarkable Paper Pro compliance" at bounding box center [518, 130] width 292 height 26
paste input "Rate the reMarkable Paper Pro Marker Plus"
type input "Rate the reMarkable Paper Pro Marker Plus compliance"
click at [319, 249] on input "Save as Copy" at bounding box center [321, 246] width 85 height 29
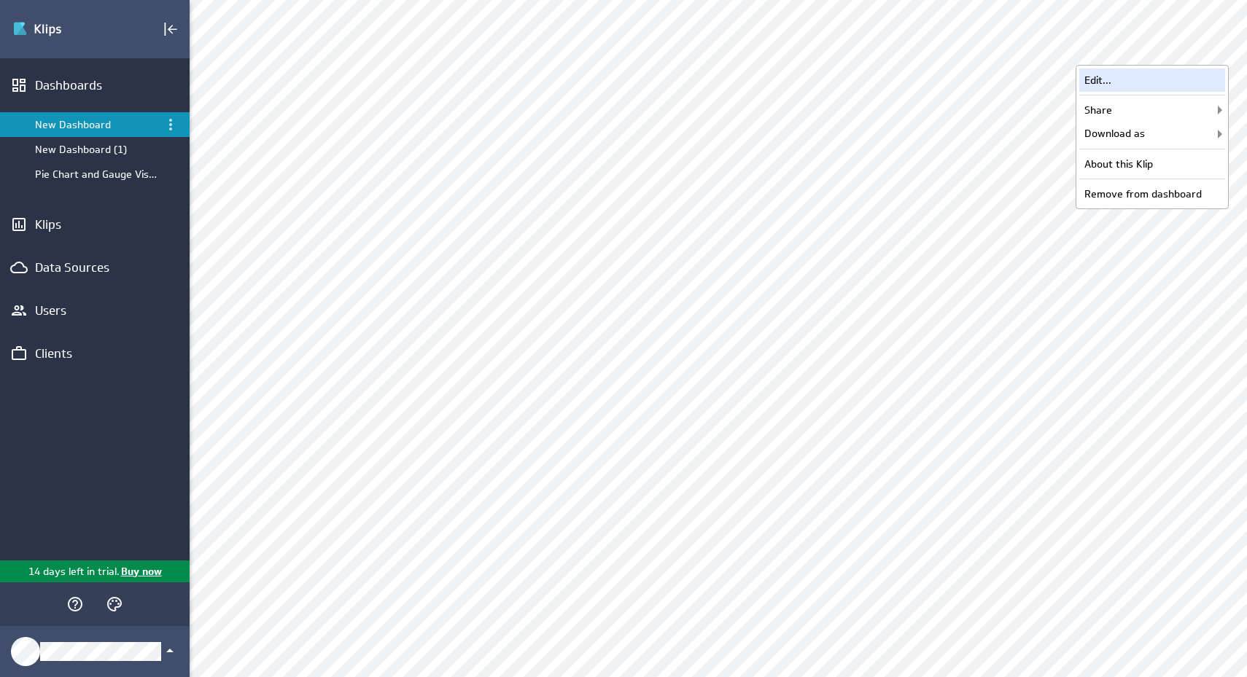
click at [1167, 85] on div "Edit..." at bounding box center [1152, 80] width 146 height 23
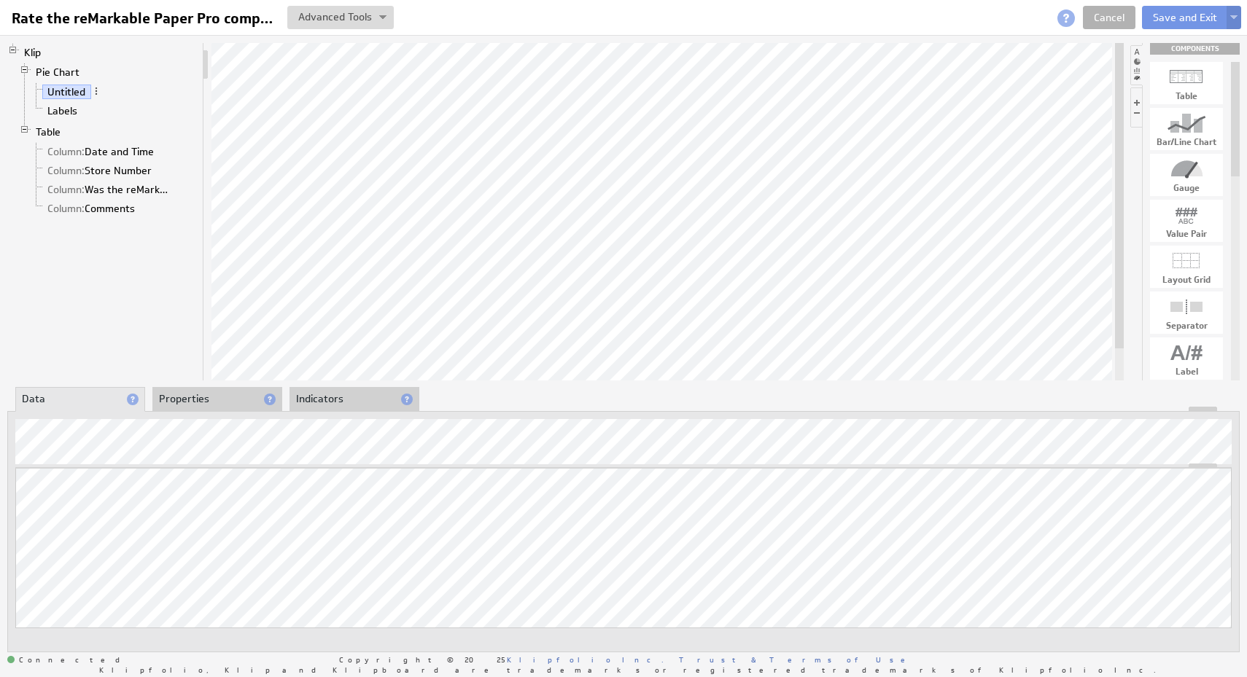
click at [1237, 18] on button at bounding box center [1233, 17] width 15 height 23
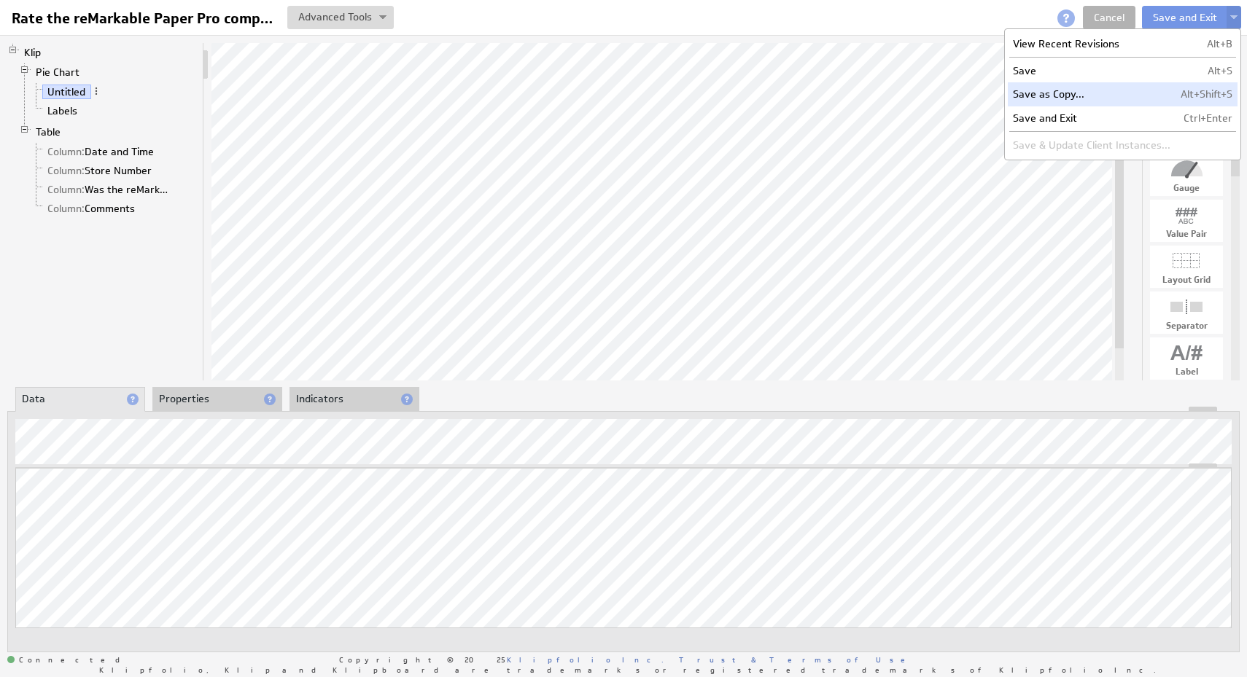
click at [1132, 93] on td "Save as Copy..." at bounding box center [1092, 93] width 168 height 23
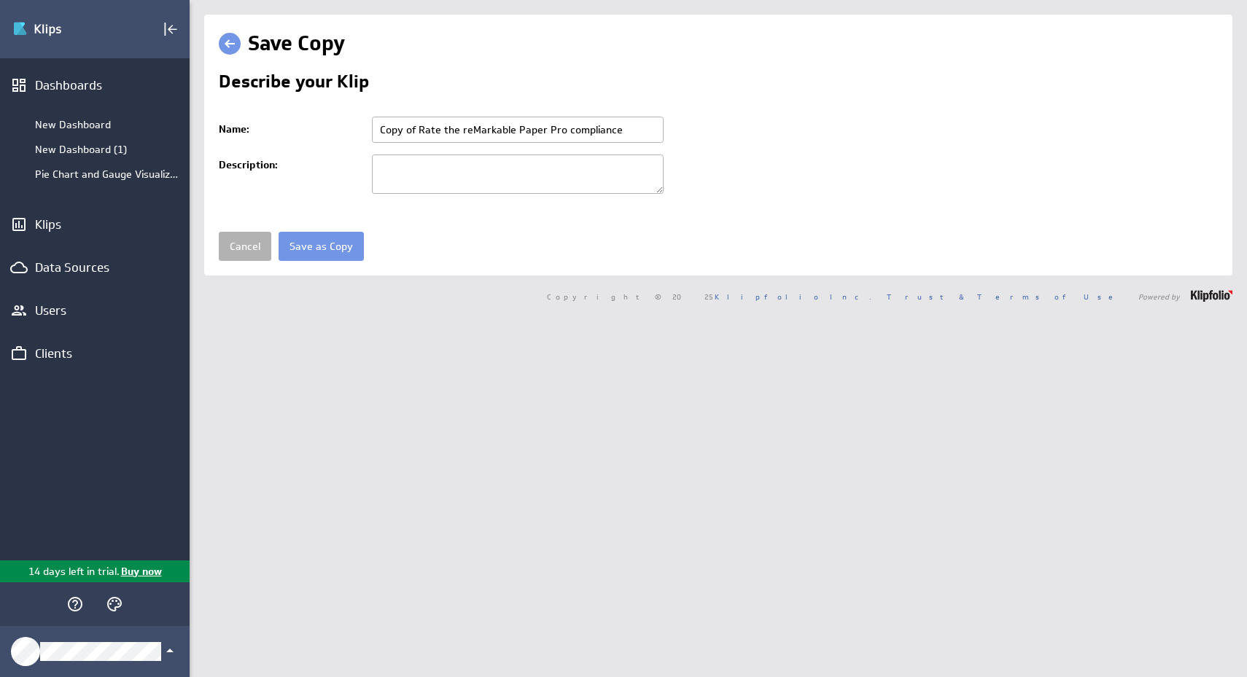
click at [651, 127] on input "Copy of Rate the reMarkable Paper Pro compliance" at bounding box center [518, 130] width 292 height 26
paste input "Rate the reMarkable Paper Pro Marker Plus"
type input "Rate the reMarkable Paper Pro Marker Plus compliance"
click at [332, 253] on input "Save as Copy" at bounding box center [321, 246] width 85 height 29
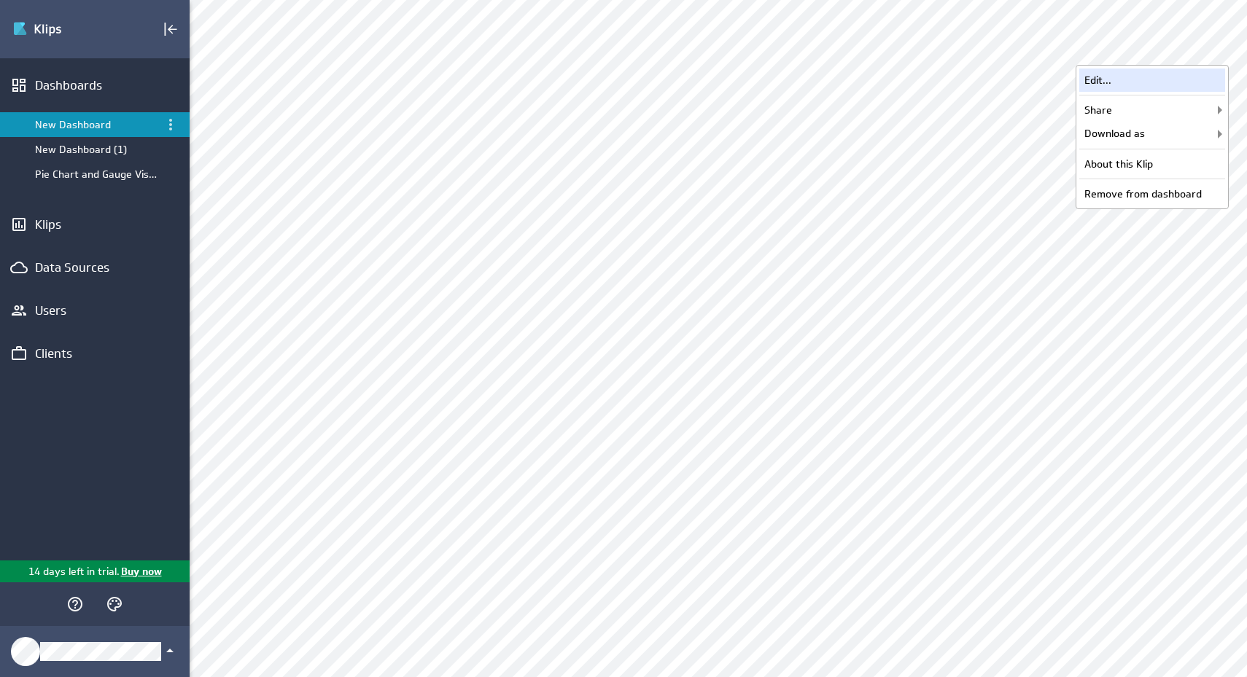
click at [1174, 87] on div "Edit..." at bounding box center [1152, 80] width 146 height 23
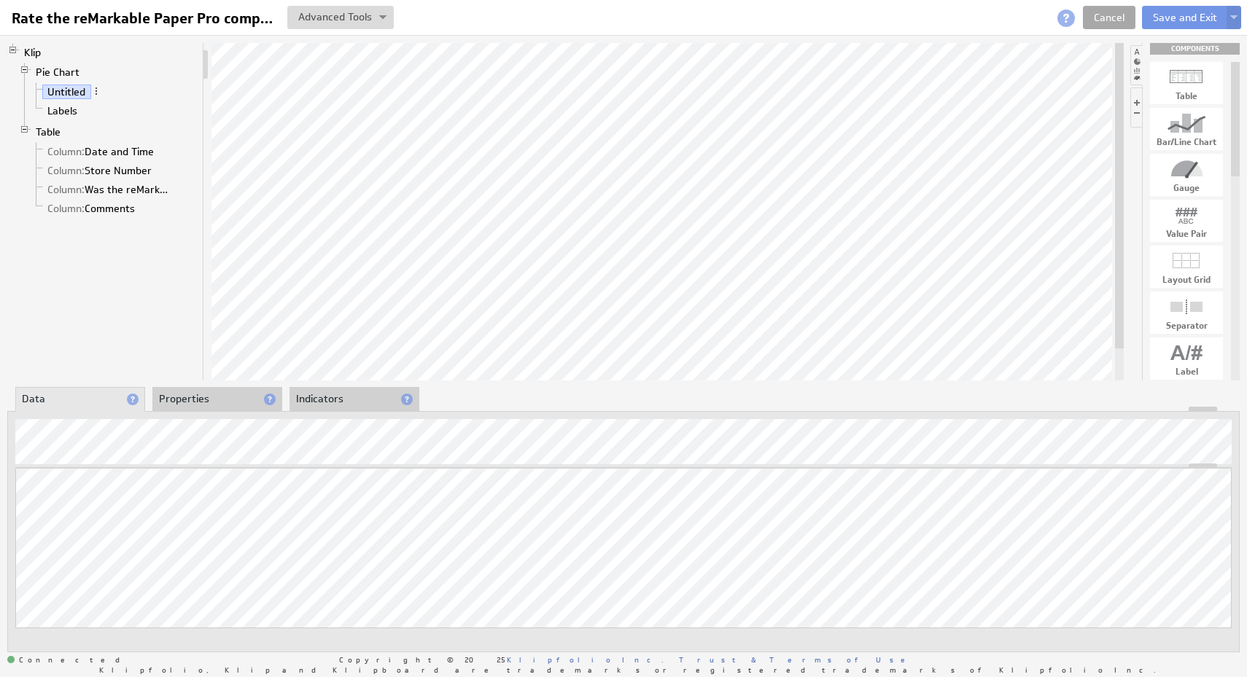
click at [1125, 26] on link "Cancel" at bounding box center [1109, 17] width 52 height 23
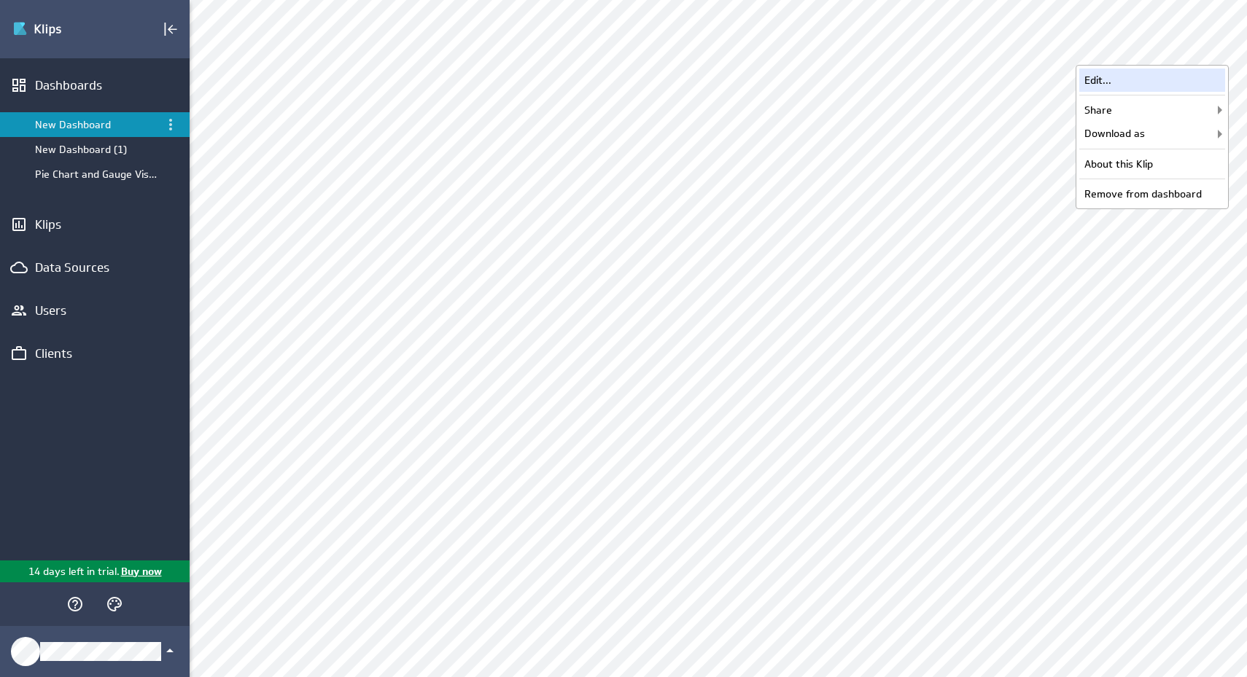
click at [1172, 78] on div "Edit..." at bounding box center [1152, 80] width 146 height 23
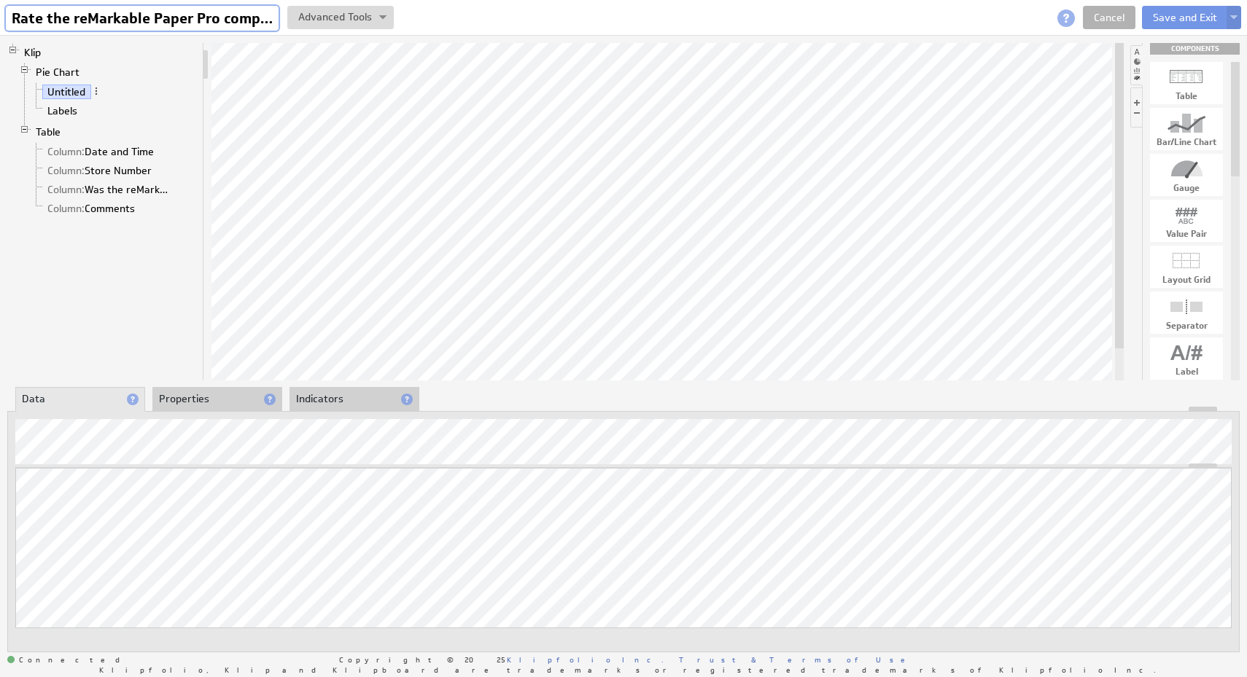
click at [249, 16] on input "Rate the reMarkable Paper Pro compliance" at bounding box center [142, 18] width 273 height 25
click at [245, 23] on input "Rate the reMarkable Paper Pro compliance" at bounding box center [142, 18] width 273 height 25
click at [1097, 12] on link "Cancel" at bounding box center [1109, 17] width 52 height 23
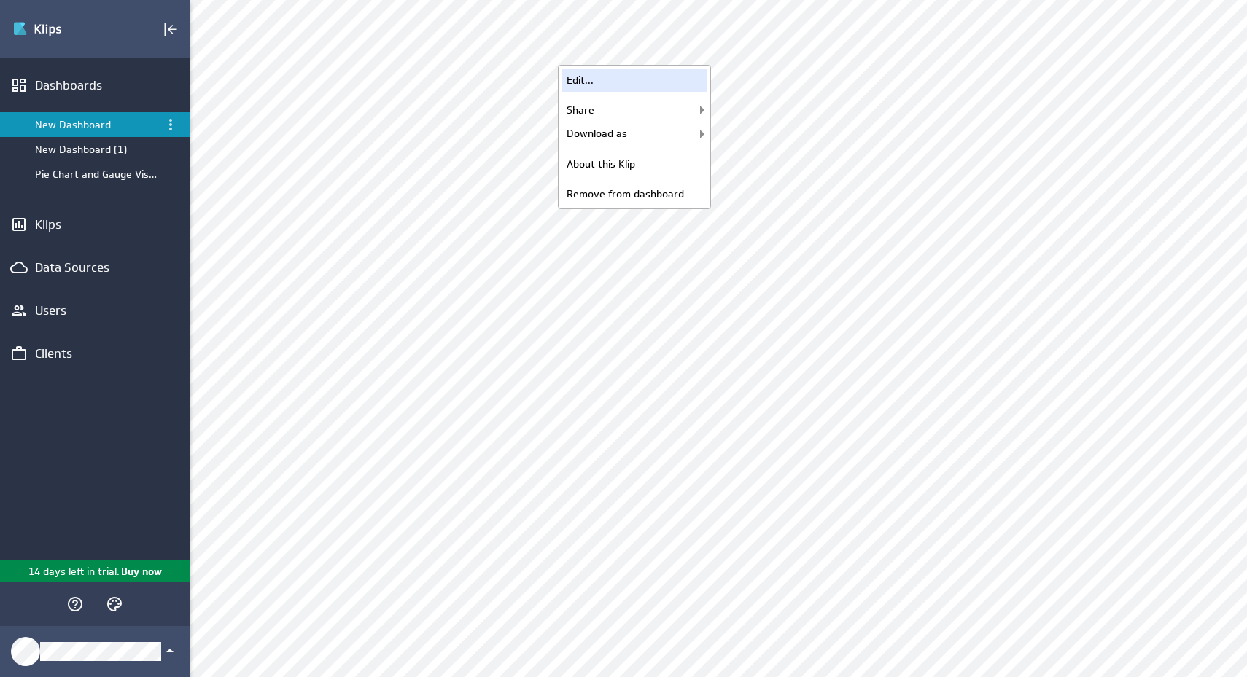
click at [682, 71] on div "Edit..." at bounding box center [634, 80] width 146 height 23
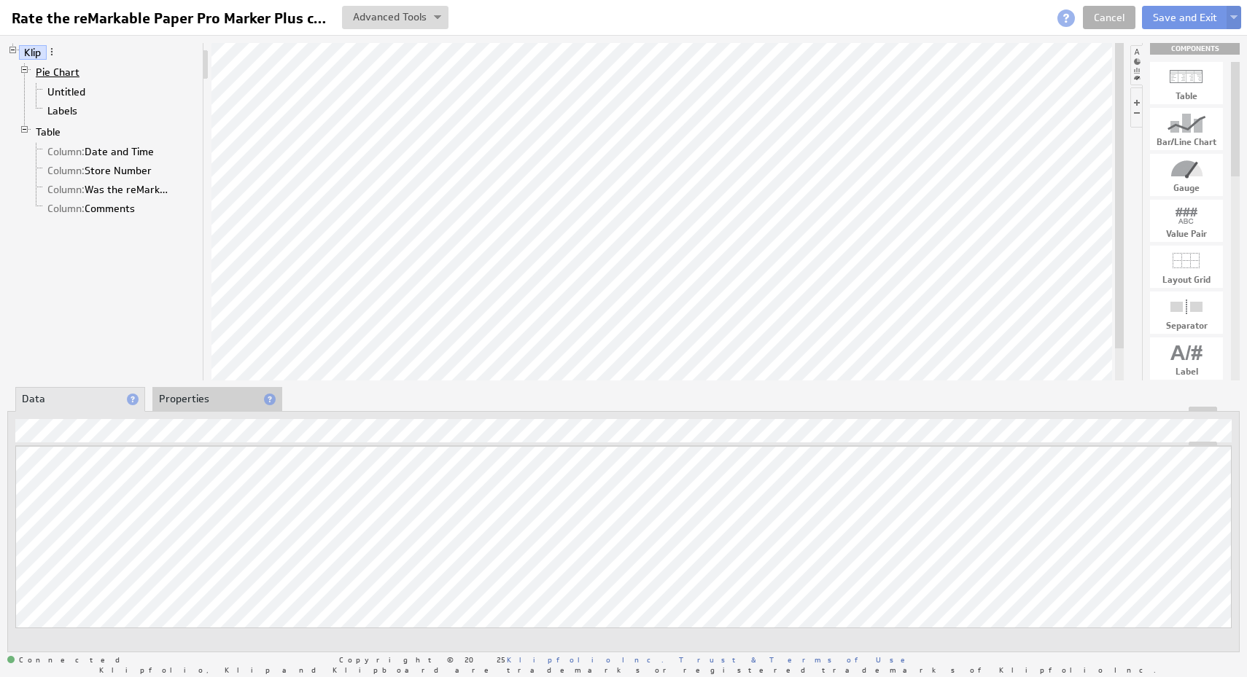
click at [78, 74] on link "Pie Chart" at bounding box center [58, 72] width 55 height 15
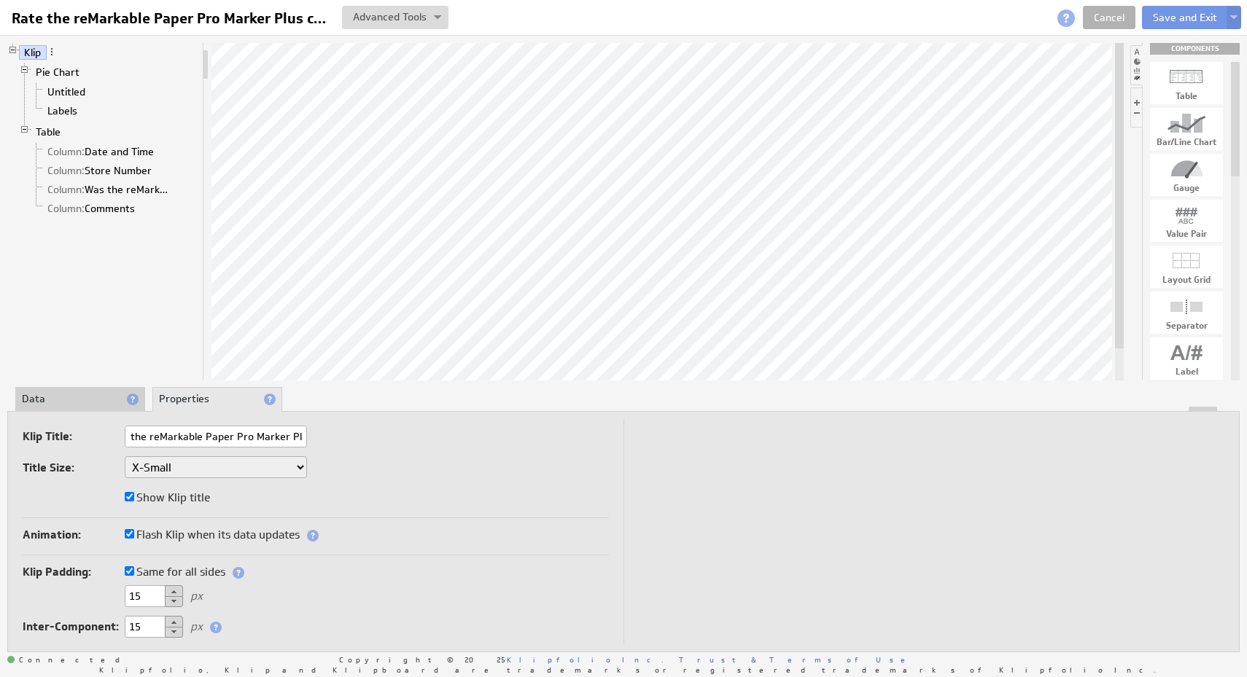
scroll to position [0, 81]
type input "Rate the reMarkable Paper Pro Marker Plus compliance"
click at [62, 72] on link "Pie Chart" at bounding box center [58, 72] width 55 height 15
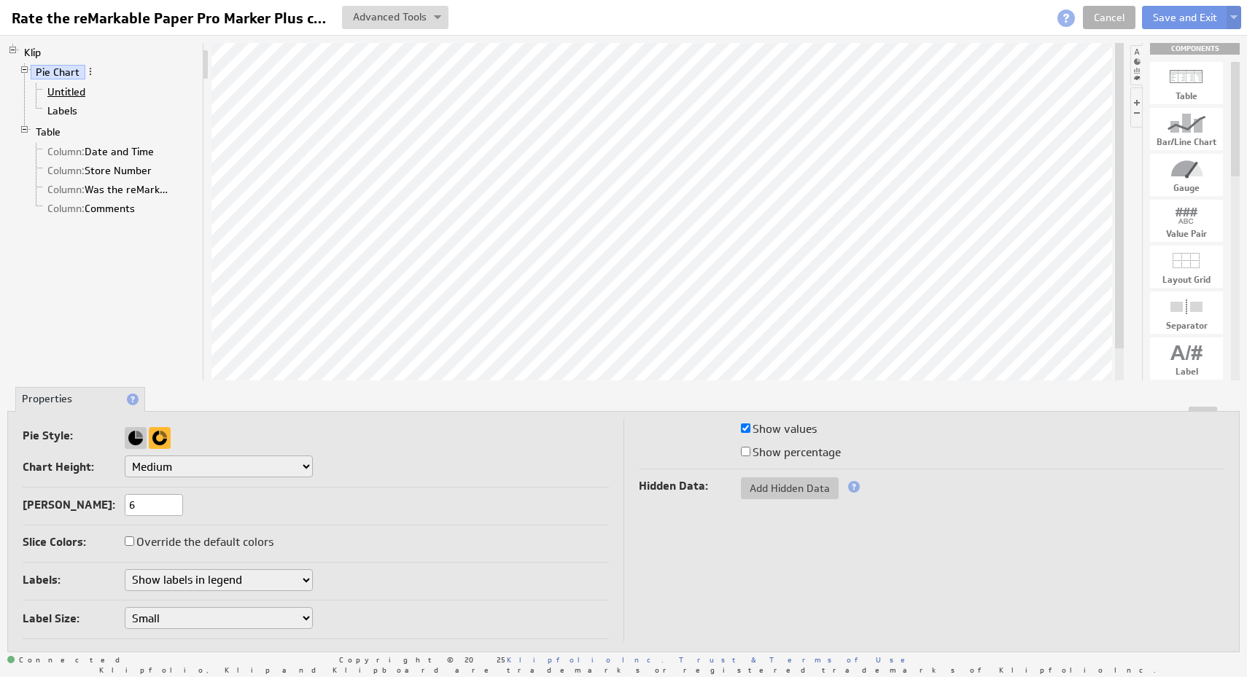
click at [70, 93] on link "Untitled" at bounding box center [66, 92] width 49 height 15
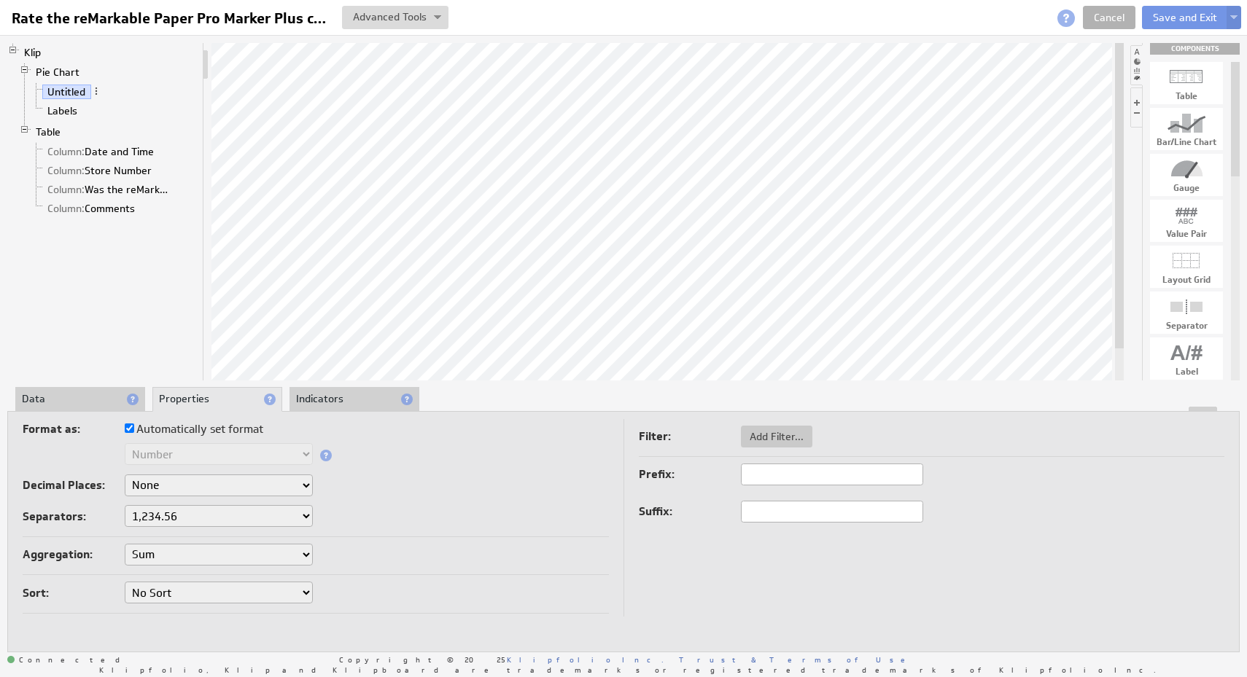
click at [84, 400] on li "Data" at bounding box center [80, 399] width 130 height 25
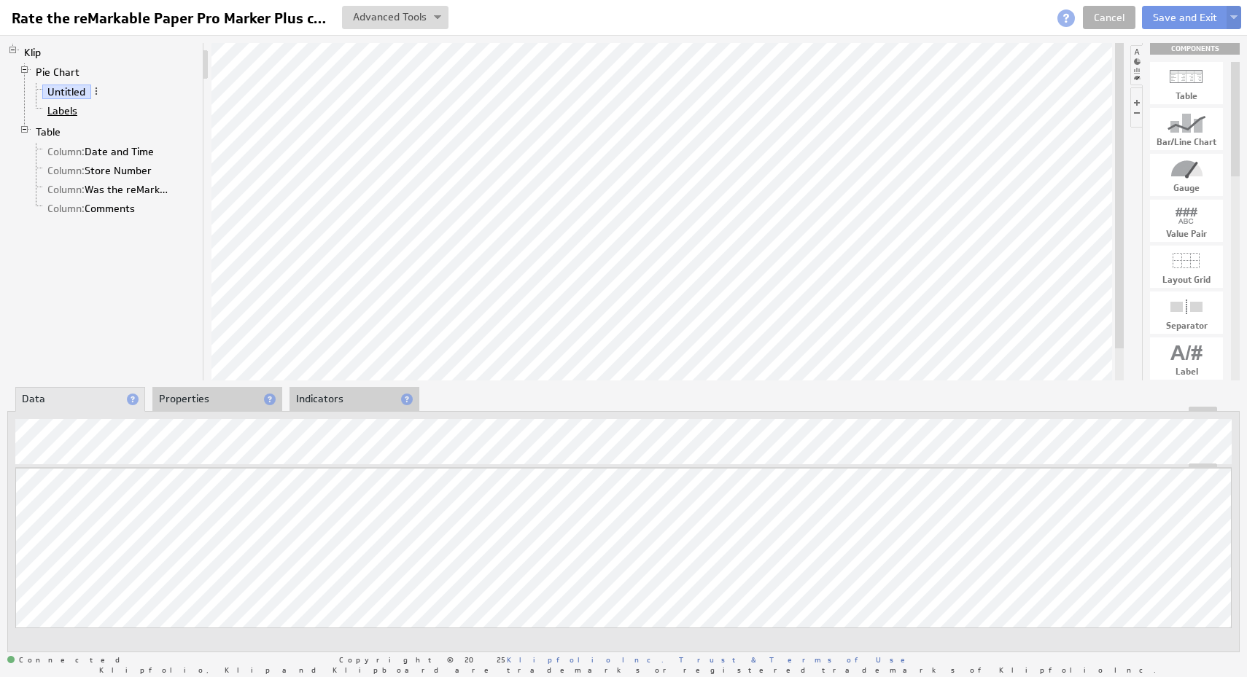
click at [72, 111] on link "Labels" at bounding box center [62, 111] width 41 height 15
click at [1188, 16] on button "Save and Exit" at bounding box center [1185, 17] width 86 height 23
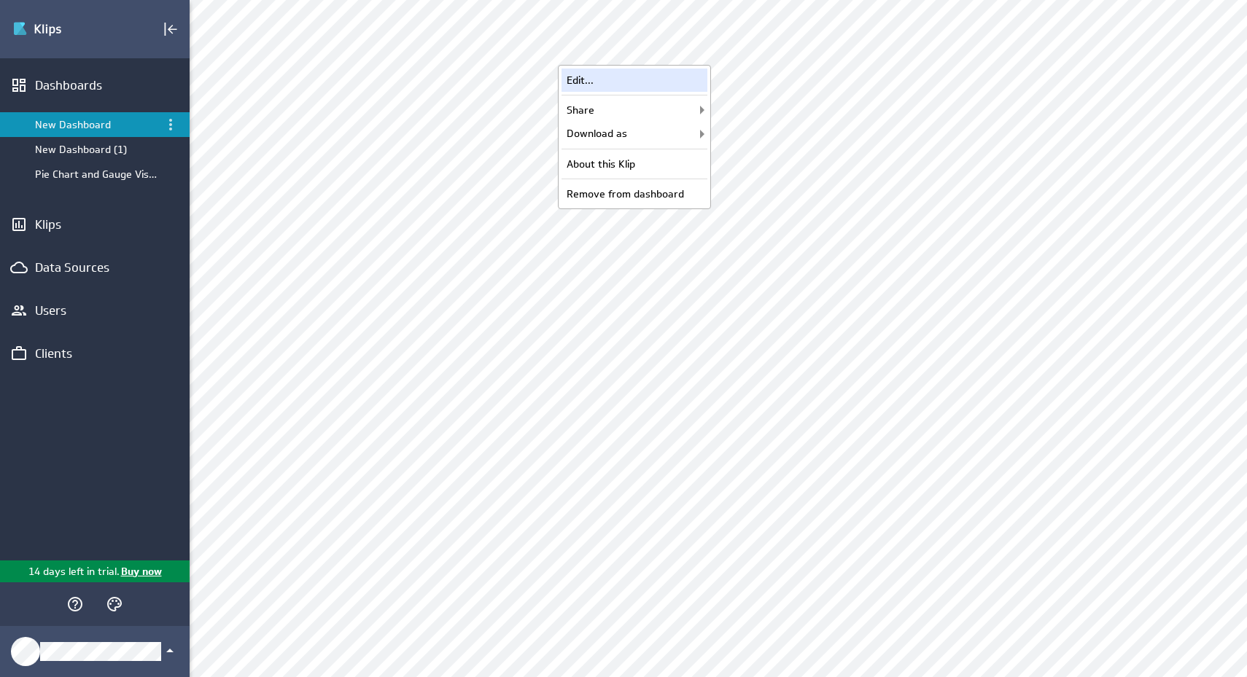
click at [674, 77] on div "Edit..." at bounding box center [634, 80] width 146 height 23
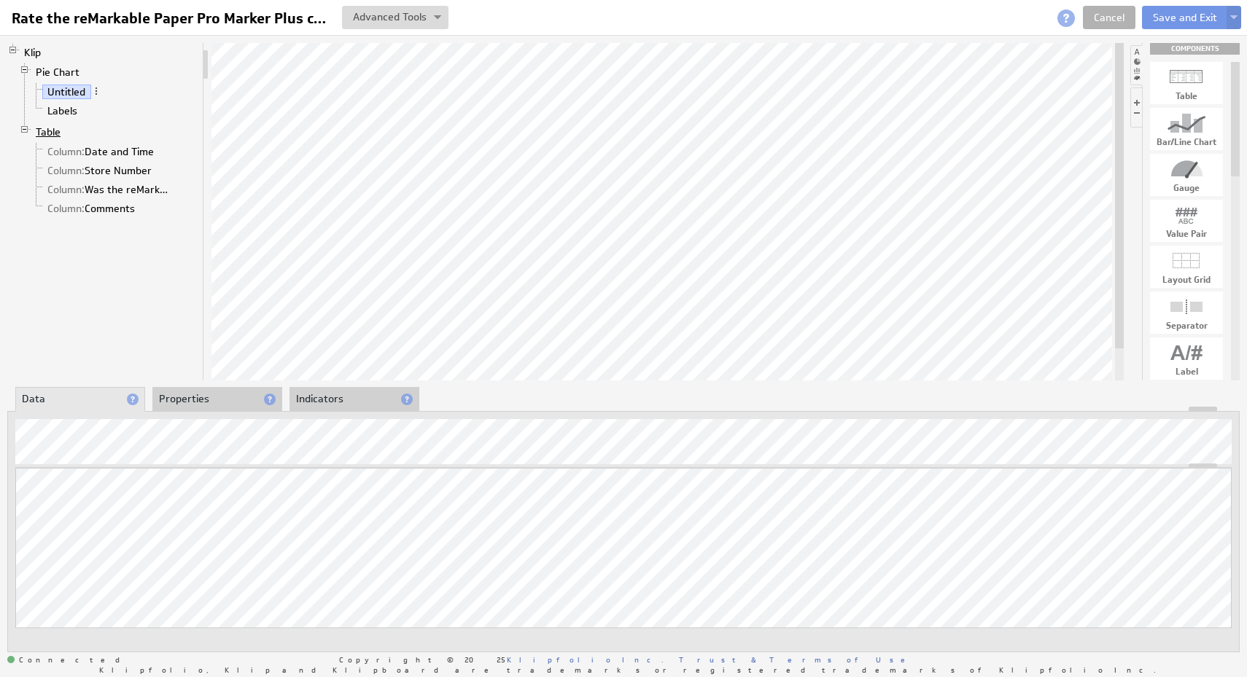
click at [51, 129] on link "Table" at bounding box center [49, 132] width 36 height 15
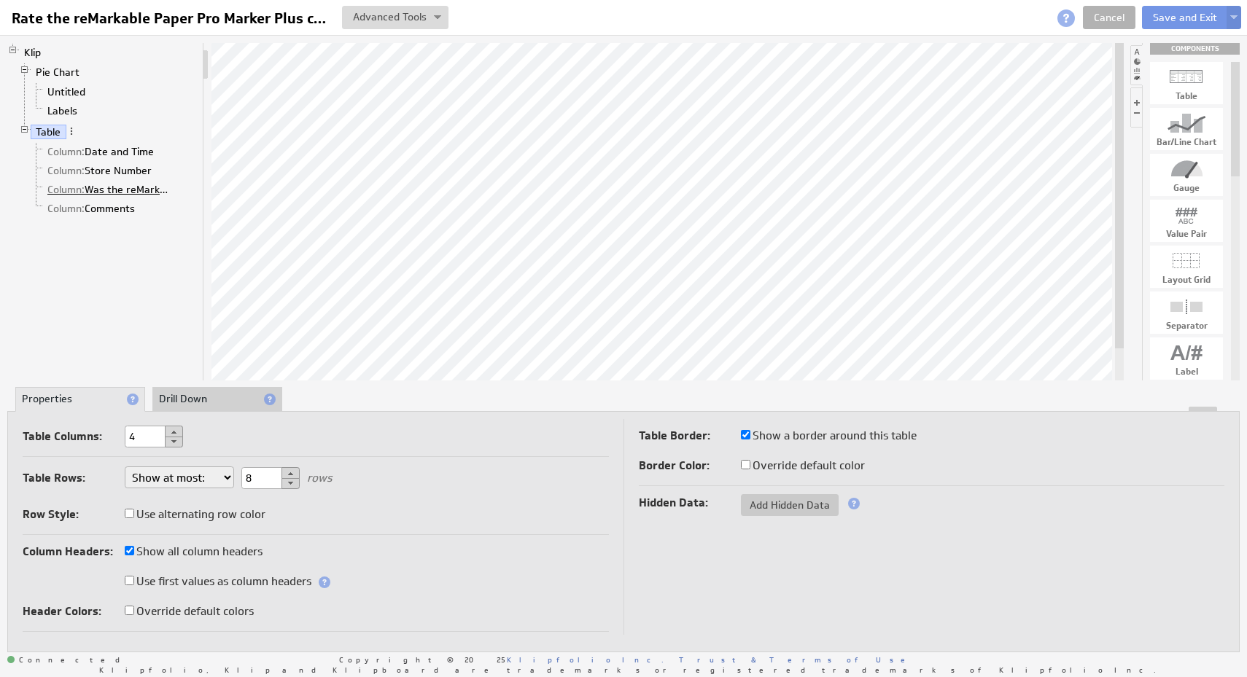
click at [131, 192] on link "Column: Was the reMarkable Display Located?" at bounding box center [109, 189] width 135 height 15
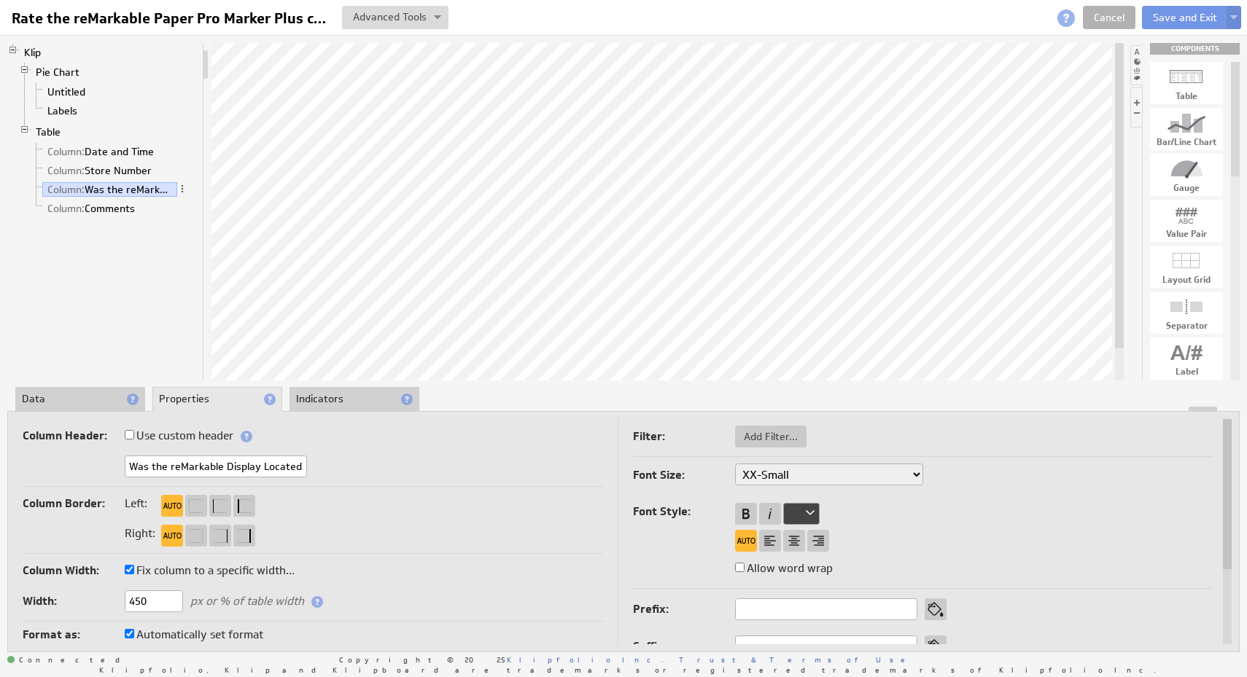
click at [67, 395] on li "Data" at bounding box center [80, 399] width 130 height 25
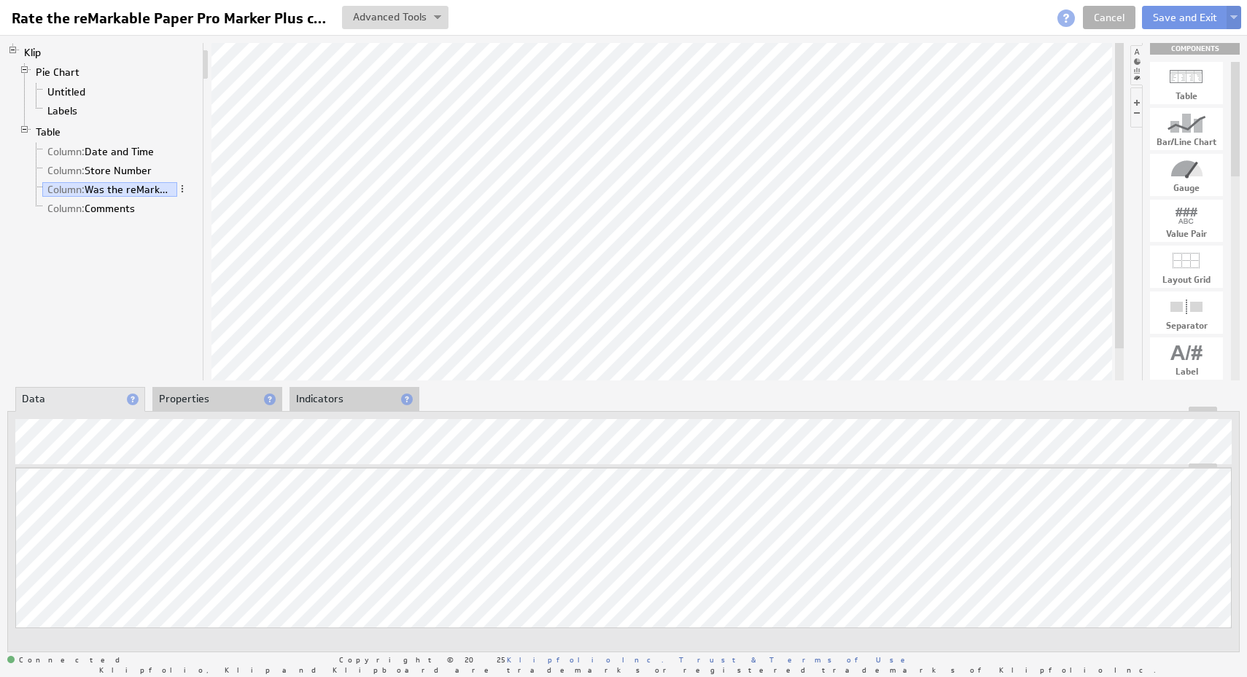
click at [210, 397] on li "Properties" at bounding box center [217, 399] width 130 height 25
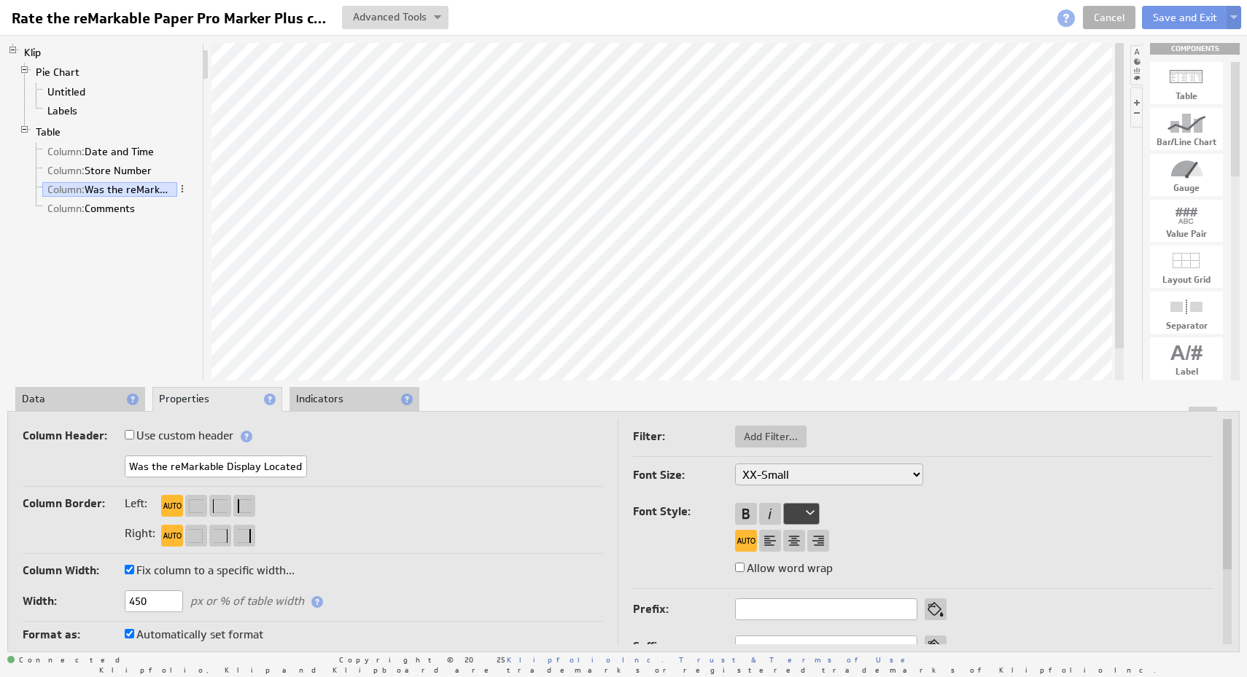
click at [227, 469] on input "Was the reMarkable Display Located?" at bounding box center [216, 467] width 182 height 22
paste input "Rate the reMarkable Paper Pro Marker Plus compliance"
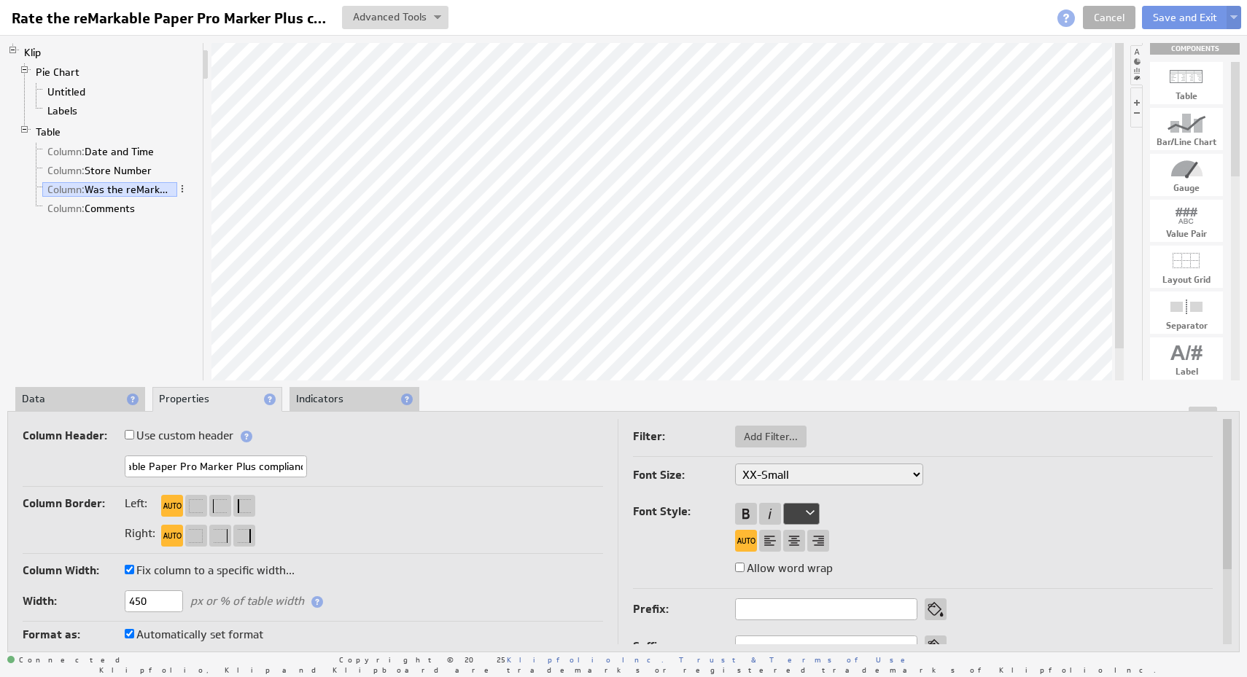
type input "Rate the reMarkable Paper Pro Marker Plus compliance"
click at [451, 513] on div "Column Border: Left:" at bounding box center [313, 505] width 580 height 23
click at [344, 400] on li "Indicators" at bounding box center [354, 399] width 130 height 25
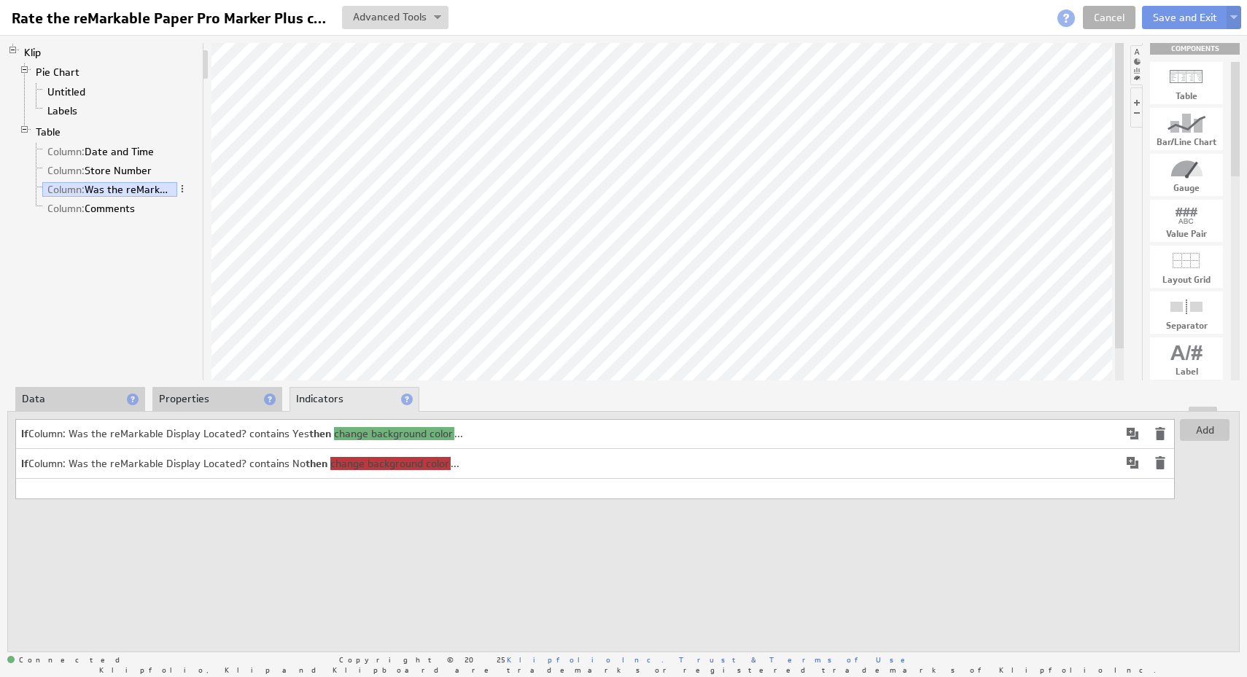
click at [1164, 437] on span at bounding box center [1159, 433] width 17 height 17
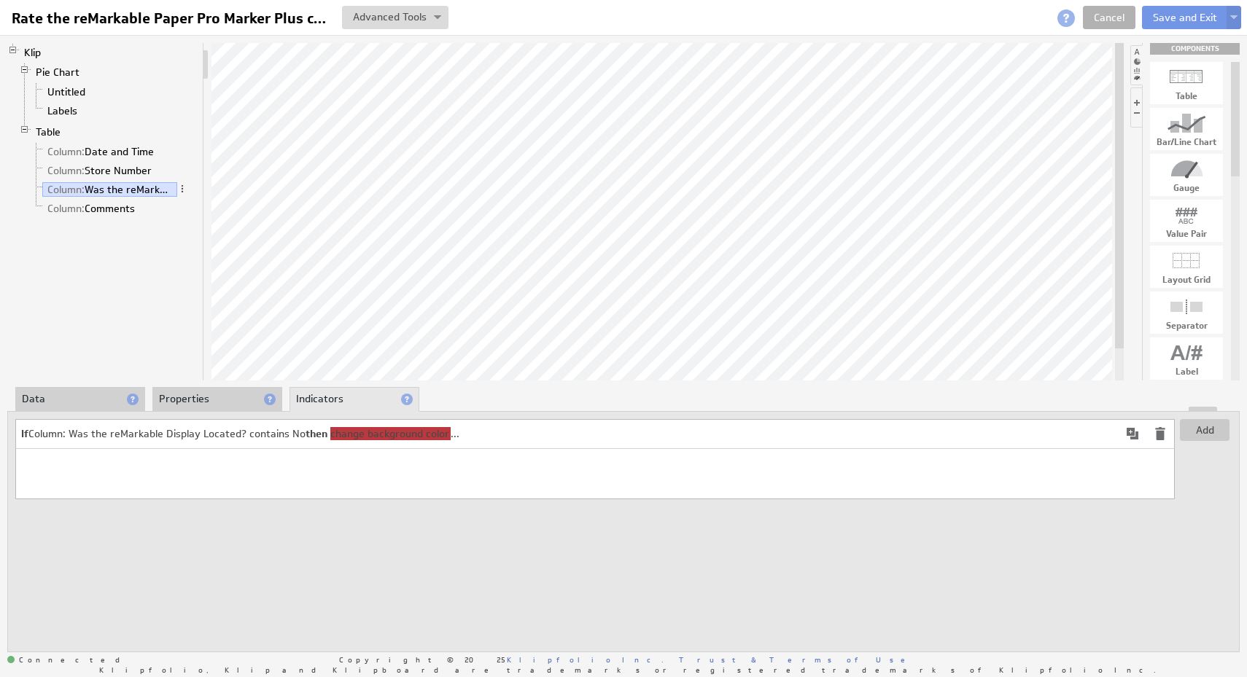
click at [1164, 437] on span at bounding box center [1159, 433] width 17 height 17
click at [1173, 16] on button "Save and Exit" at bounding box center [1185, 17] width 86 height 23
